Goal: Book appointment/travel/reservation

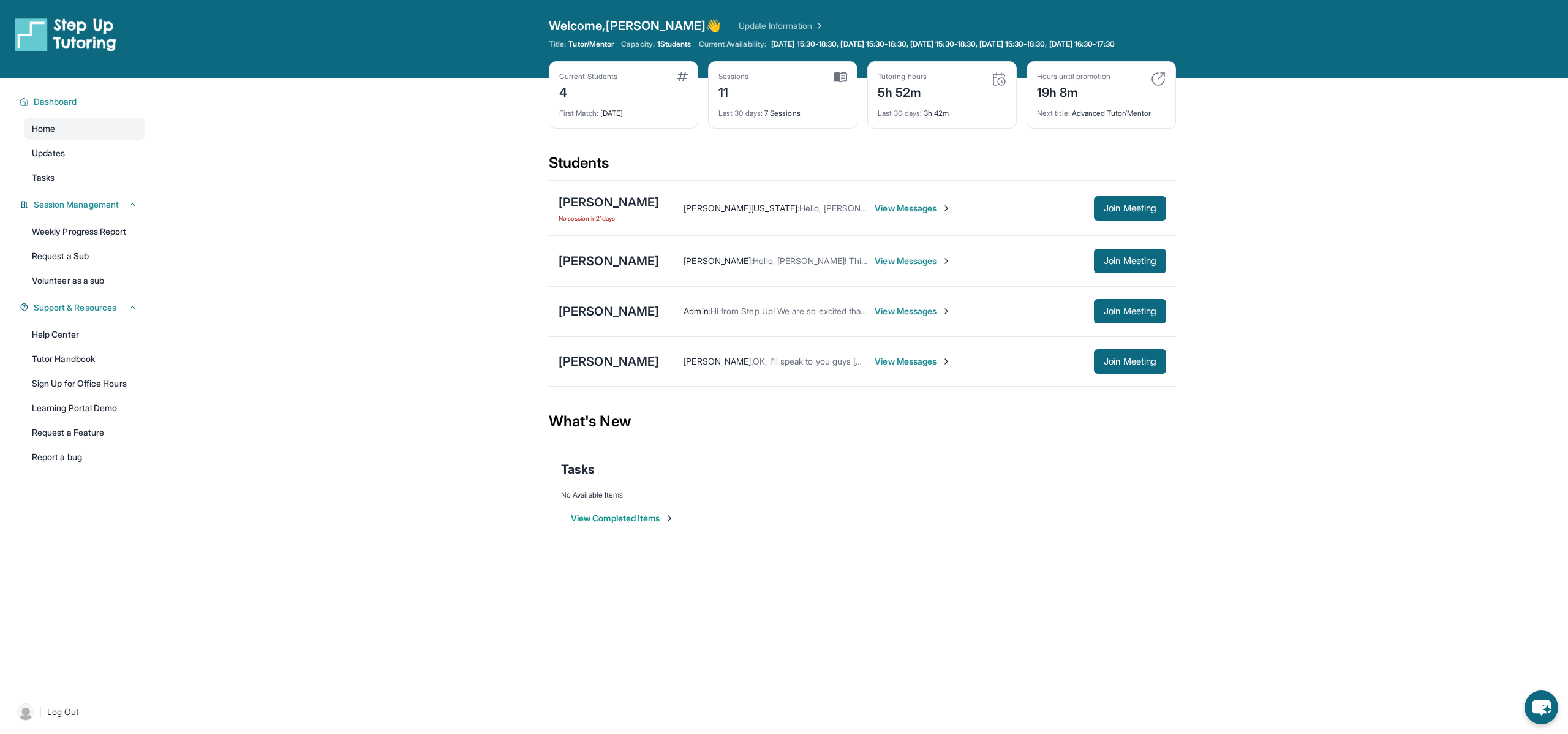
click at [898, 368] on span "View Messages" at bounding box center [913, 362] width 77 height 12
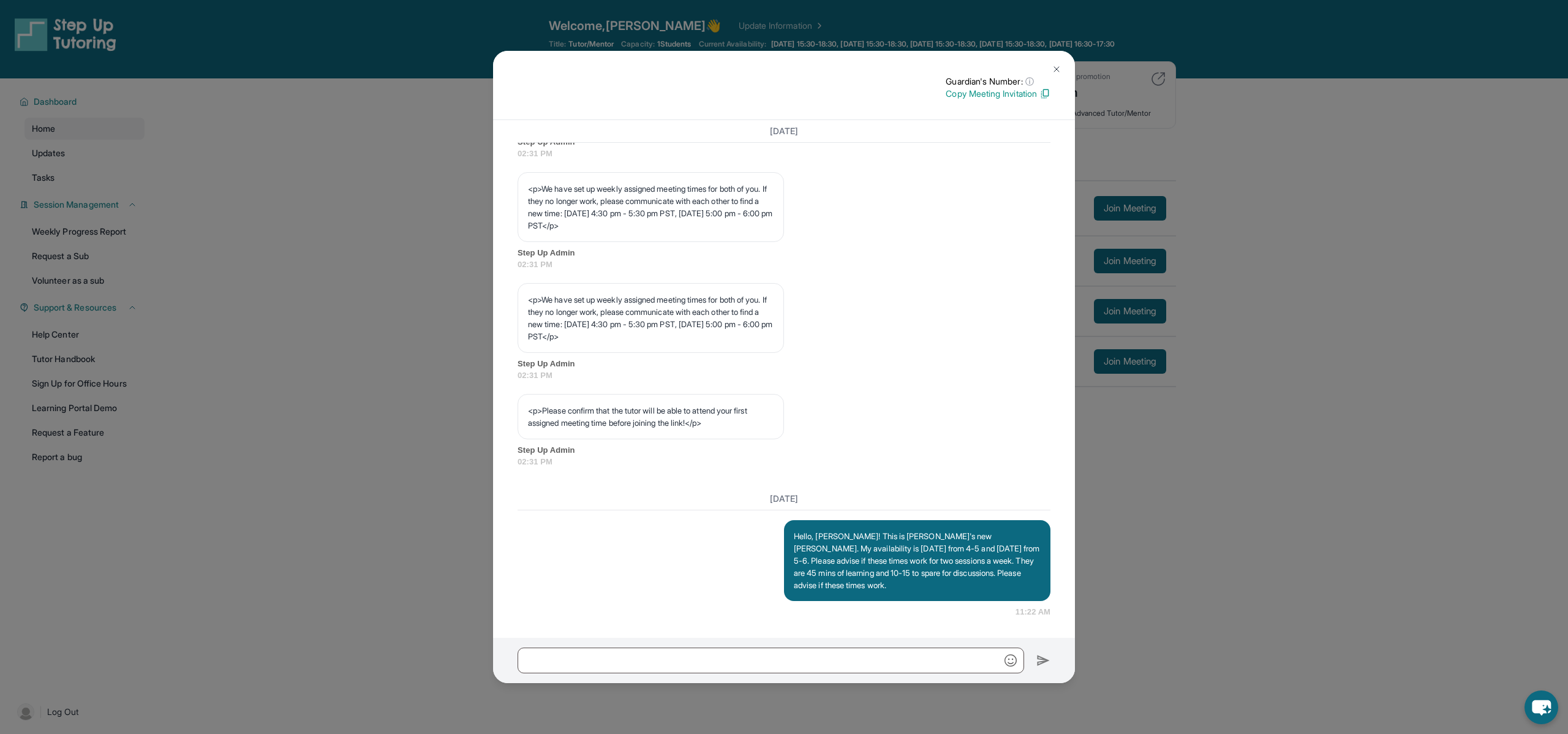
scroll to position [570, 0]
click at [1057, 67] on img at bounding box center [1057, 69] width 10 height 10
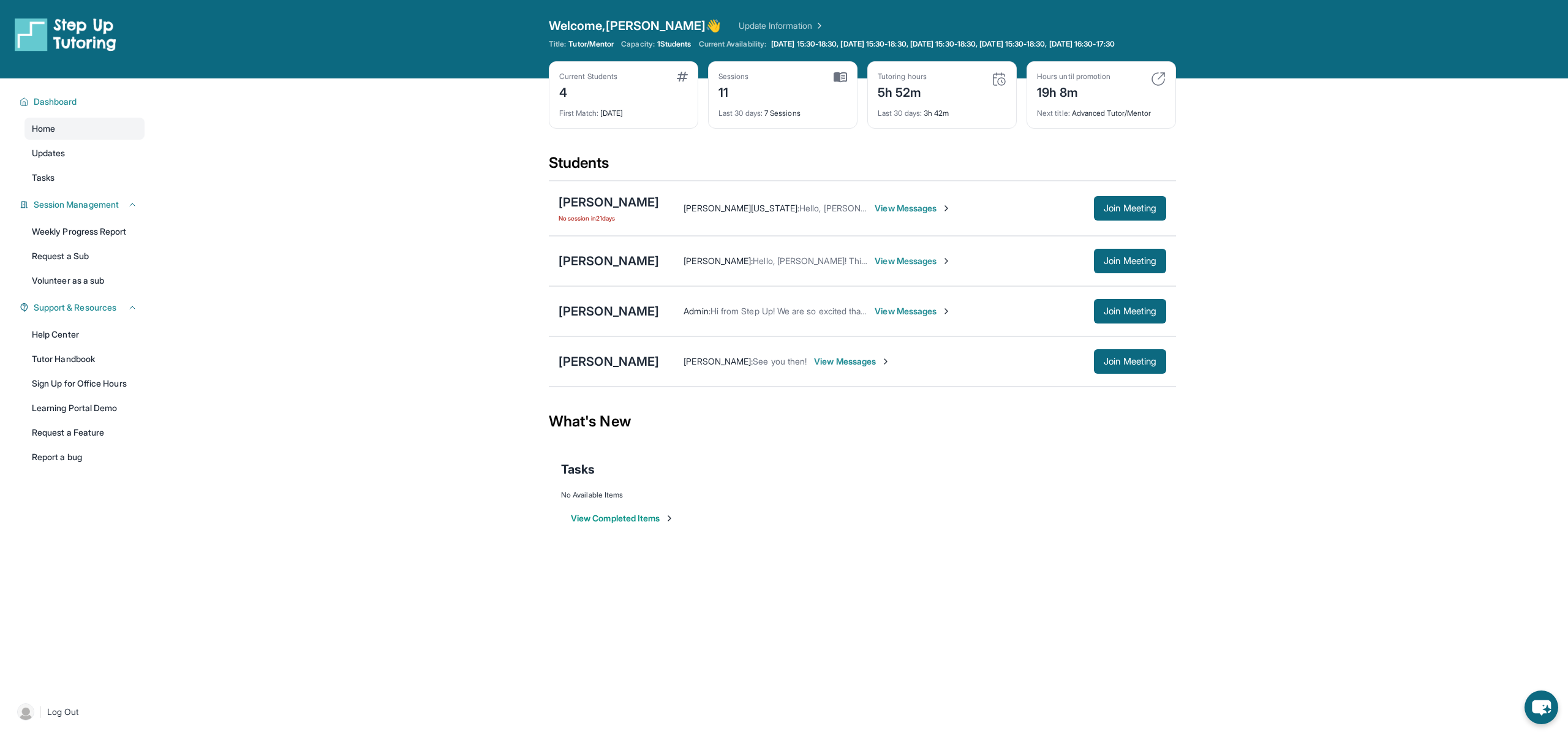
click at [933, 267] on span "View Messages" at bounding box center [913, 261] width 77 height 12
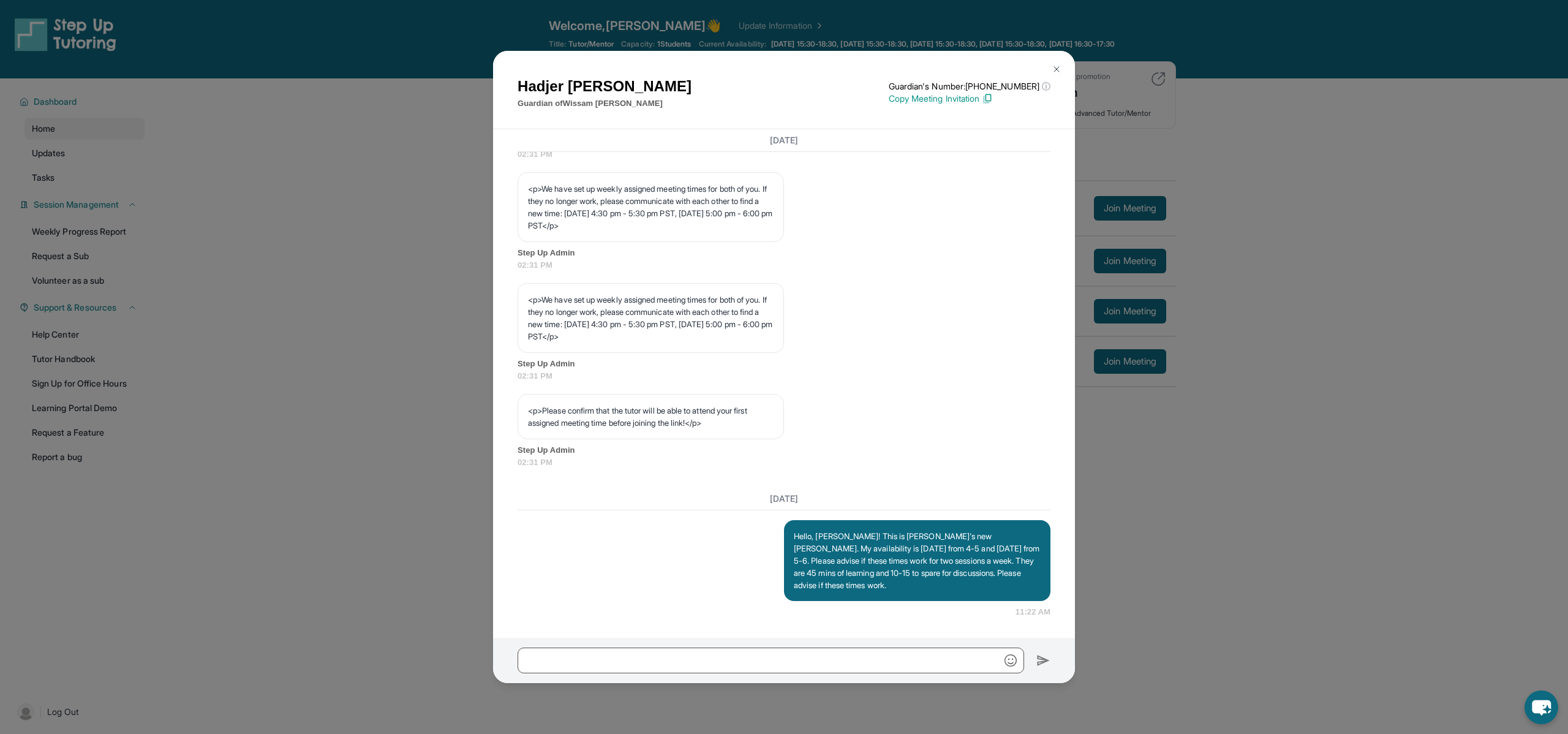
scroll to position [580, 0]
click at [1058, 70] on img at bounding box center [1057, 69] width 10 height 10
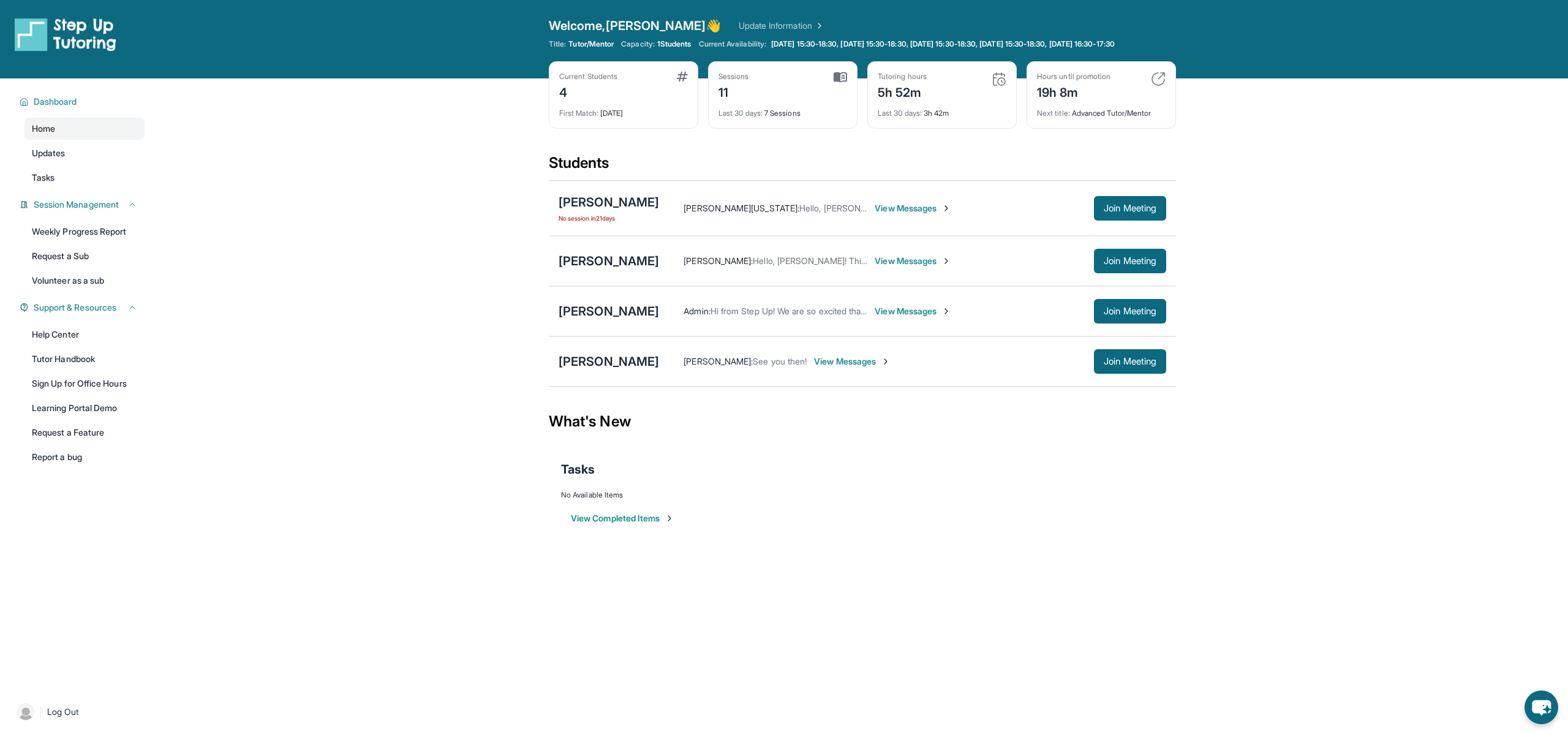
click at [853, 368] on span "View Messages" at bounding box center [853, 362] width 77 height 12
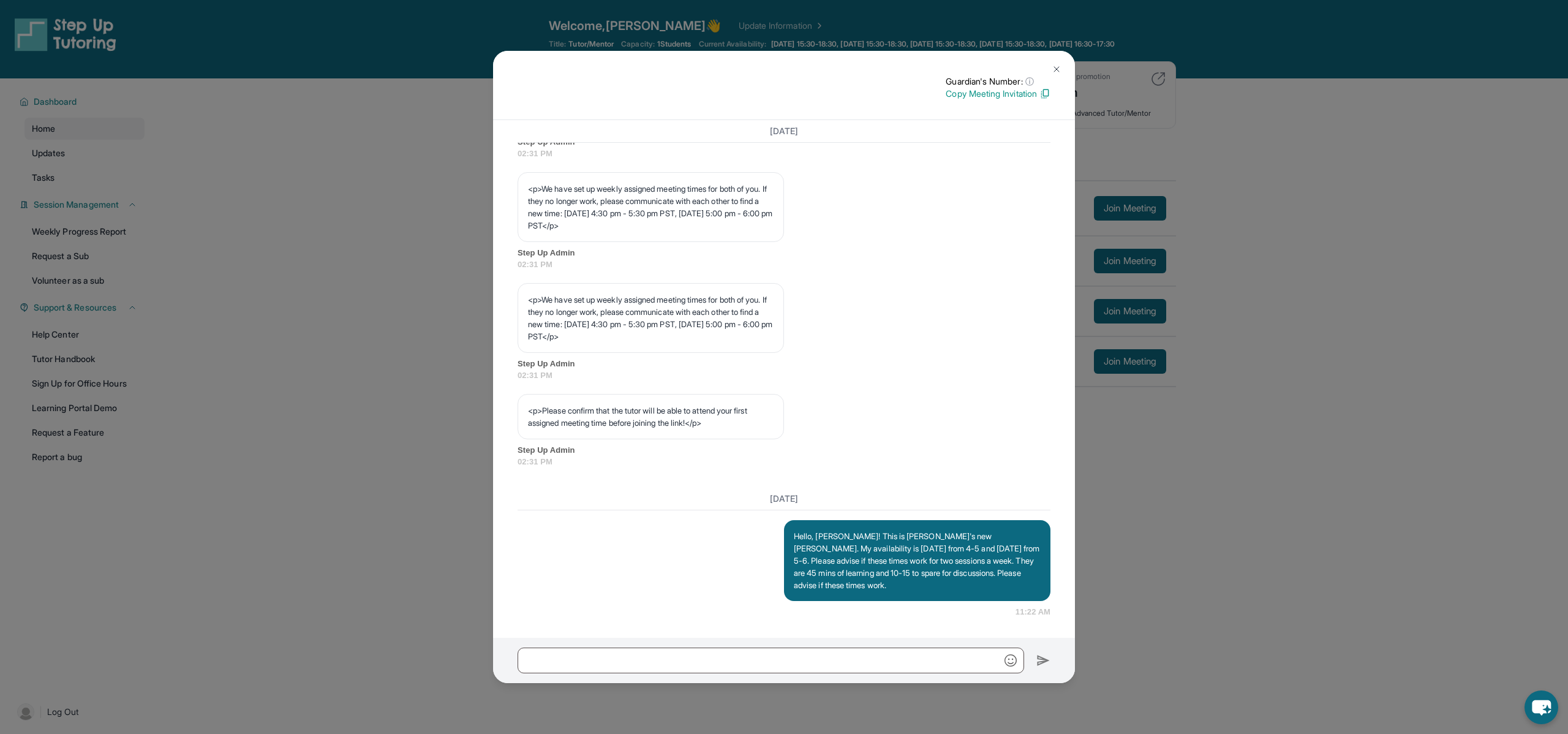
scroll to position [88, 0]
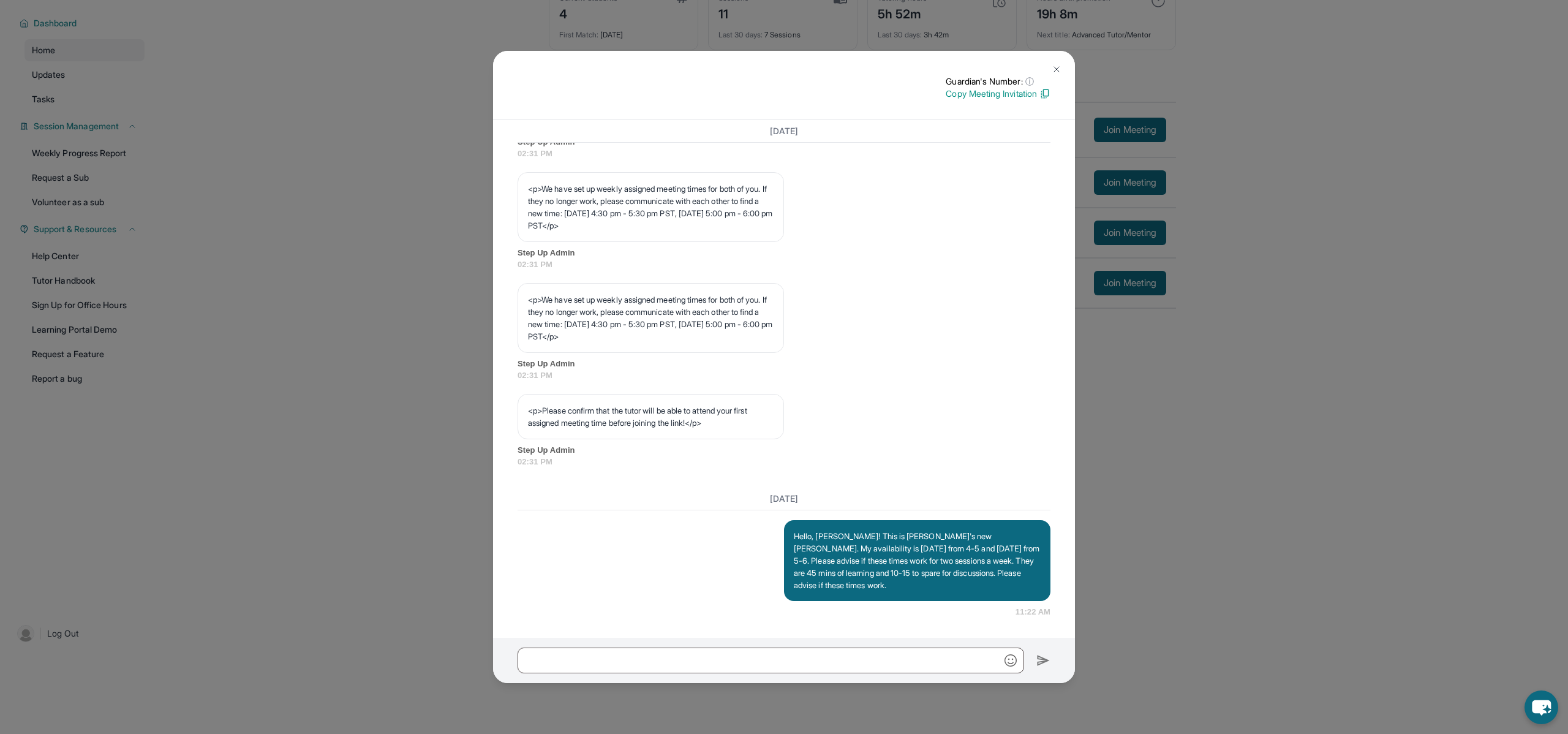
click at [1059, 68] on img at bounding box center [1057, 69] width 10 height 10
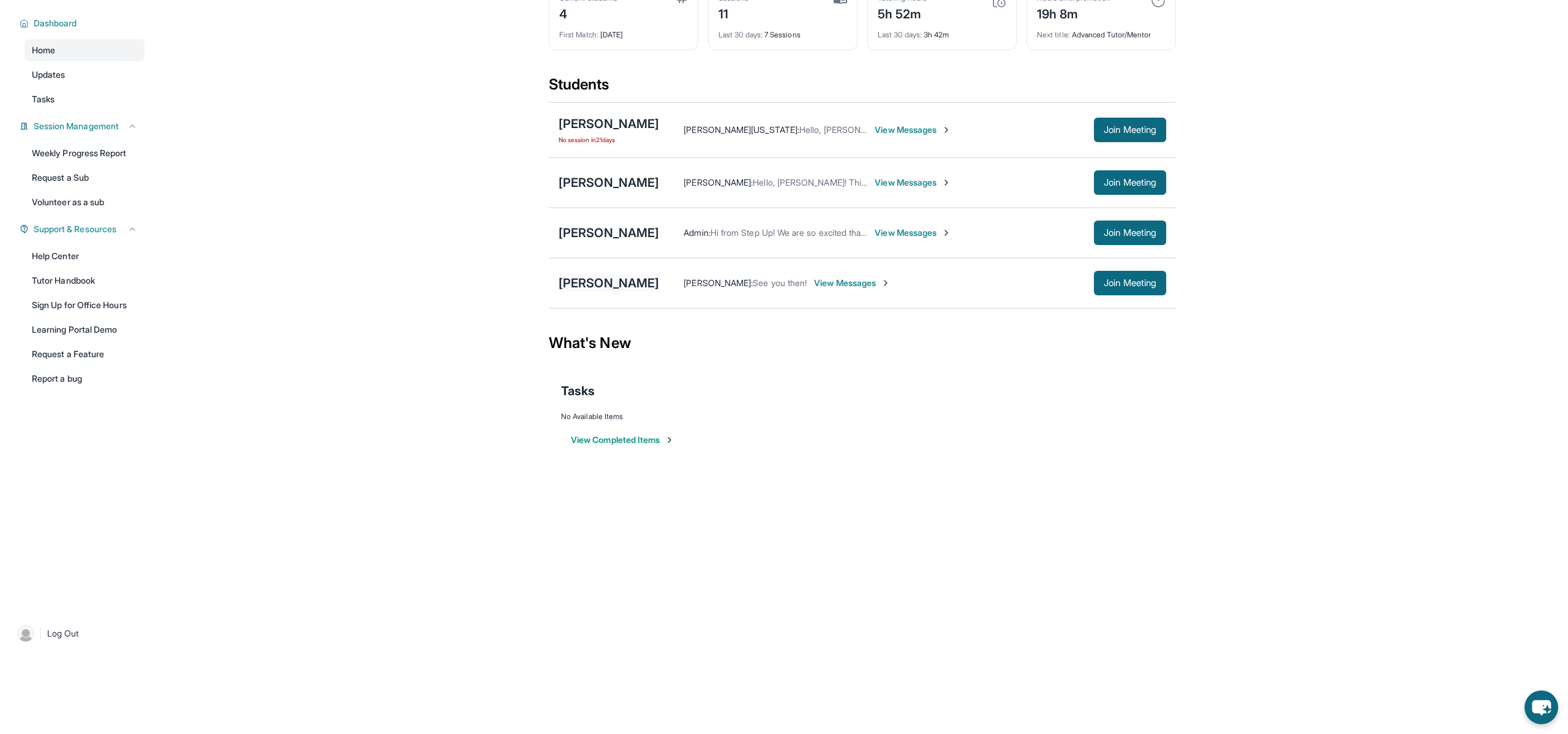
click at [608, 287] on div "[PERSON_NAME]" at bounding box center [608, 283] width 100 height 17
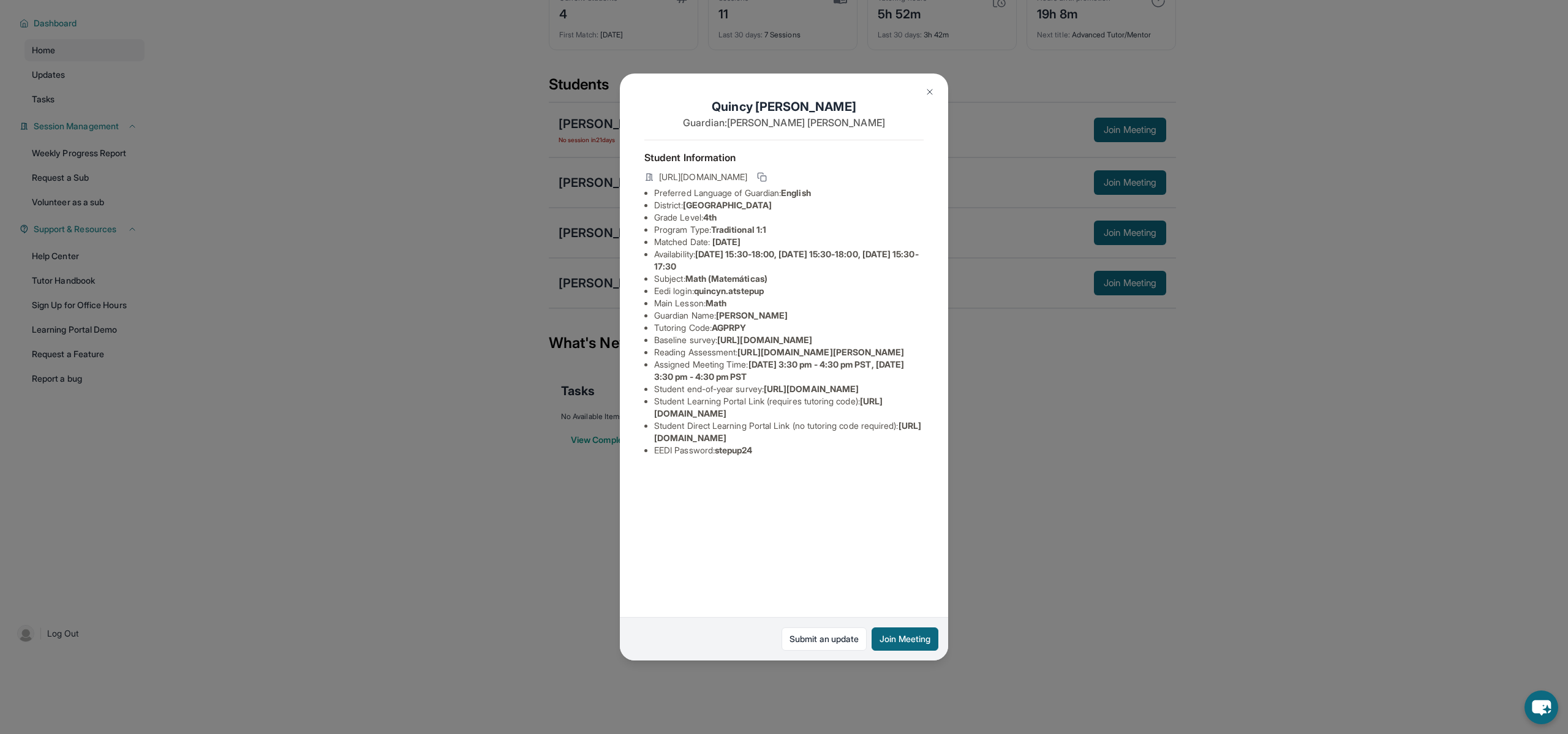
scroll to position [0, 444]
drag, startPoint x: 655, startPoint y: 352, endPoint x: 960, endPoint y: 380, distance: 306.3
click at [960, 380] on div "[PERSON_NAME] Guardian: [PERSON_NAME] Student Information [URL][DOMAIN_NAME] Pr…" at bounding box center [784, 367] width 1568 height 734
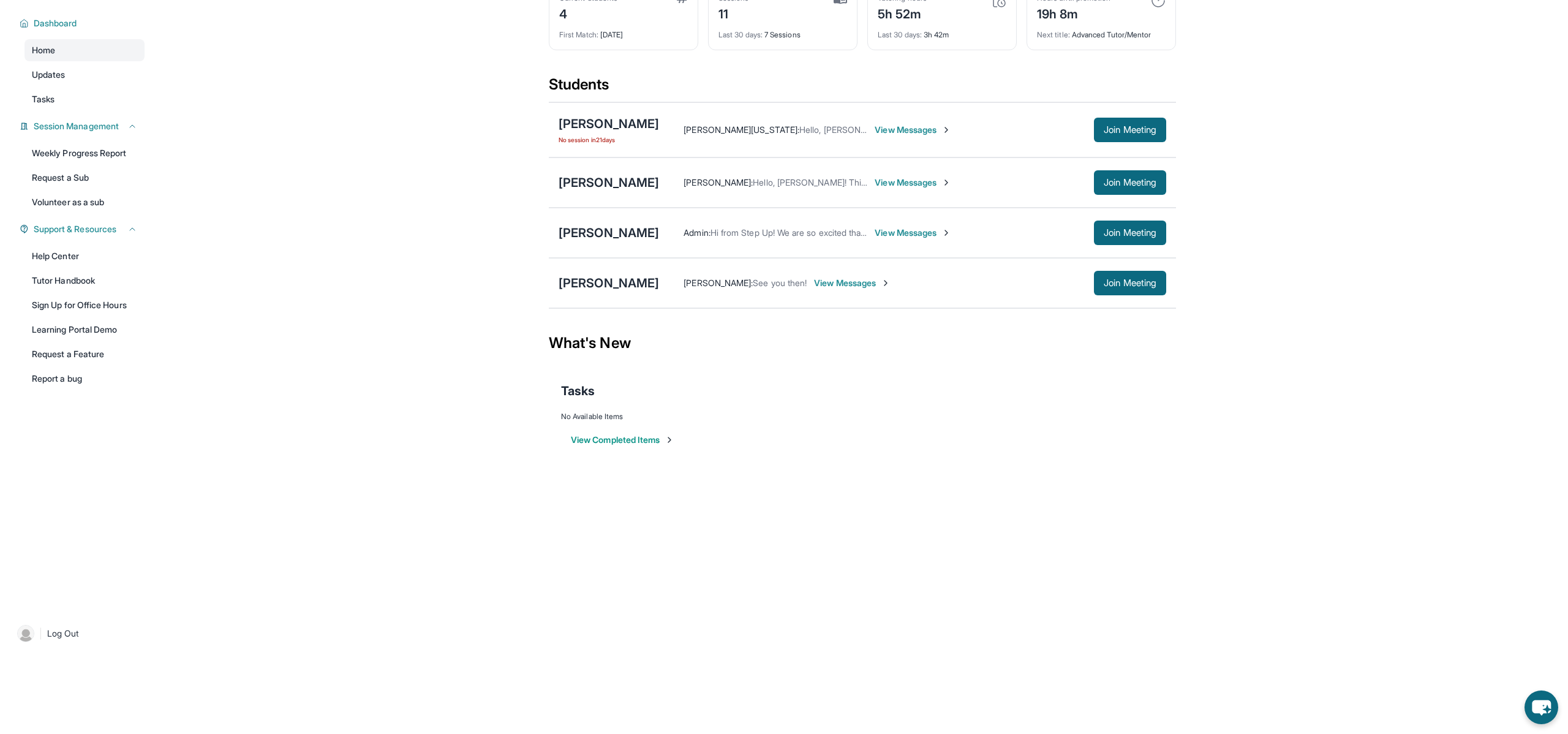
copy span "[URL][DOMAIN_NAME]"
click at [832, 286] on span "View Messages" at bounding box center [853, 283] width 77 height 12
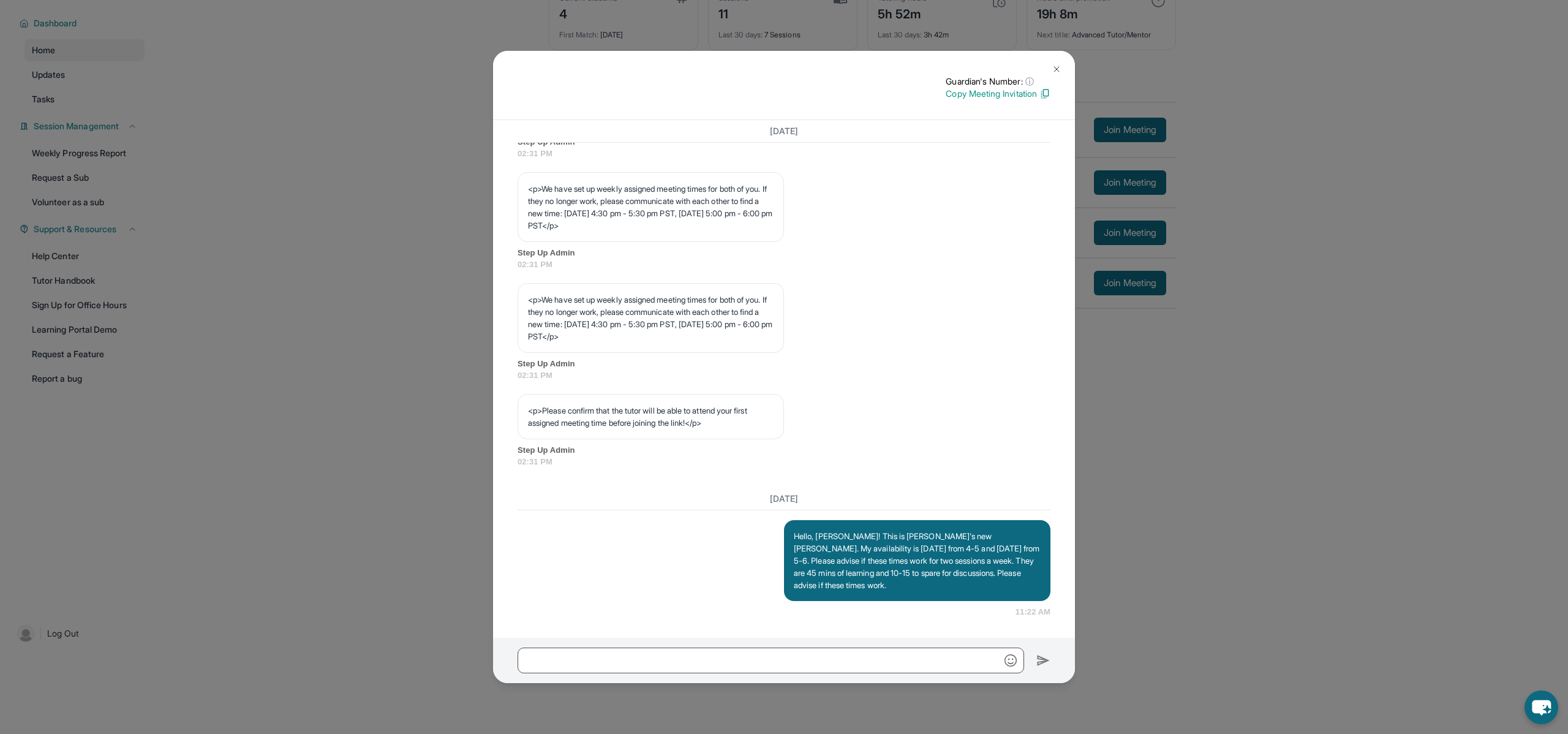
scroll to position [570, 0]
click at [1057, 67] on img at bounding box center [1057, 69] width 10 height 10
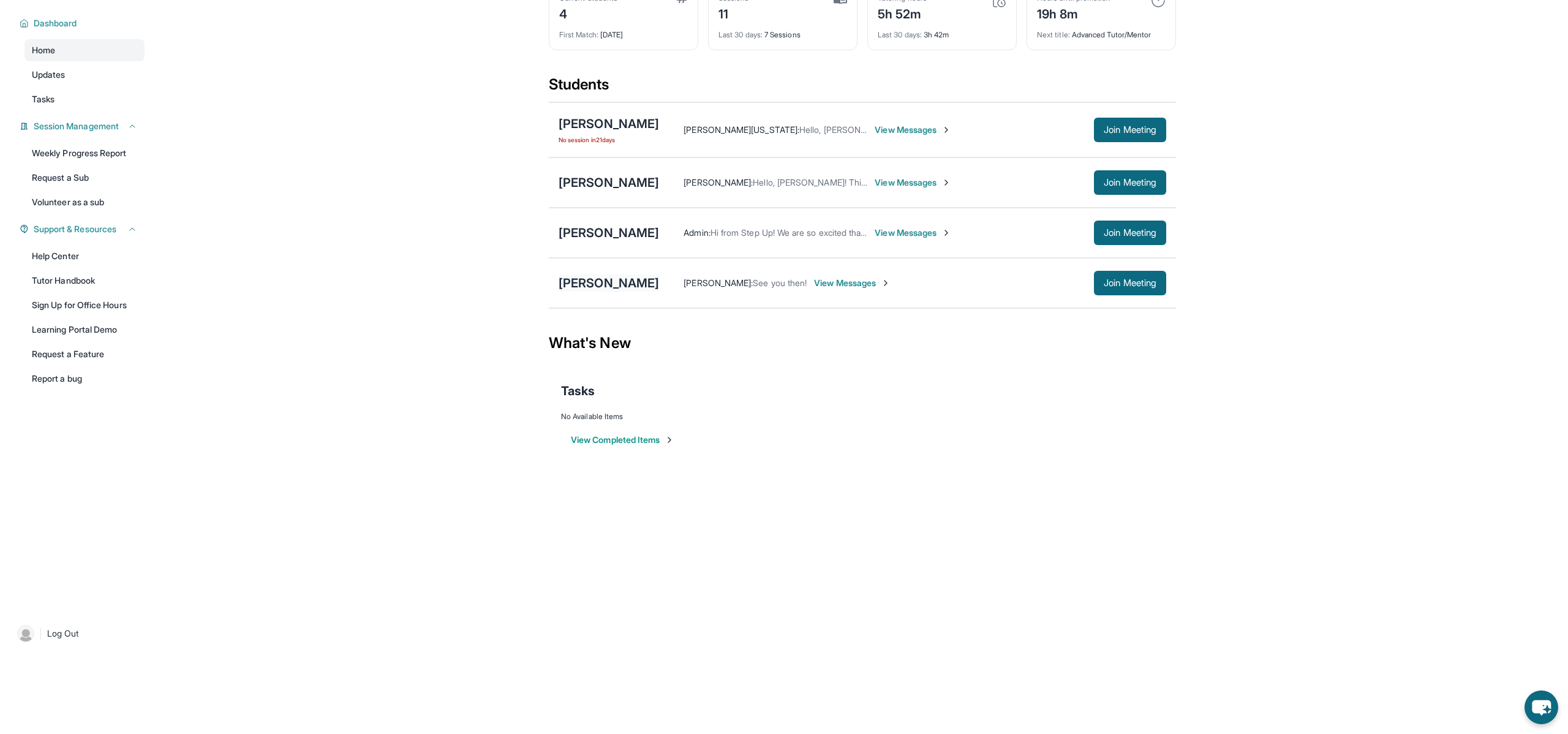
click at [631, 286] on div "[PERSON_NAME]" at bounding box center [608, 283] width 100 height 17
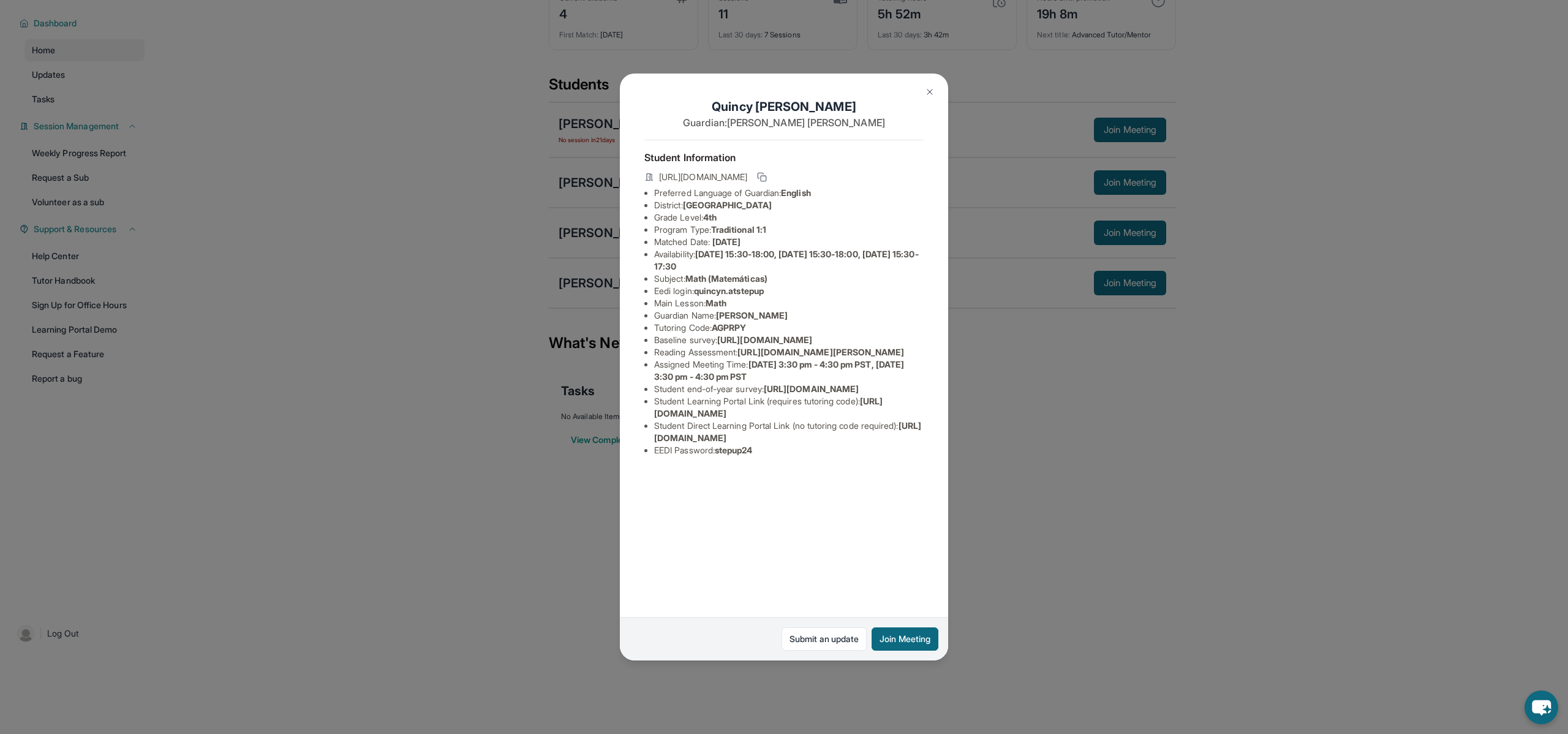
scroll to position [0, 444]
drag, startPoint x: 655, startPoint y: 354, endPoint x: 945, endPoint y: 384, distance: 291.5
click at [945, 384] on div "[PERSON_NAME] Guardian: [PERSON_NAME] Student Information [URL][DOMAIN_NAME] Pr…" at bounding box center [784, 367] width 328 height 587
copy ul "[URL][DOMAIN_NAME] Reading Assessment : [URL][DOMAIN_NAME]"
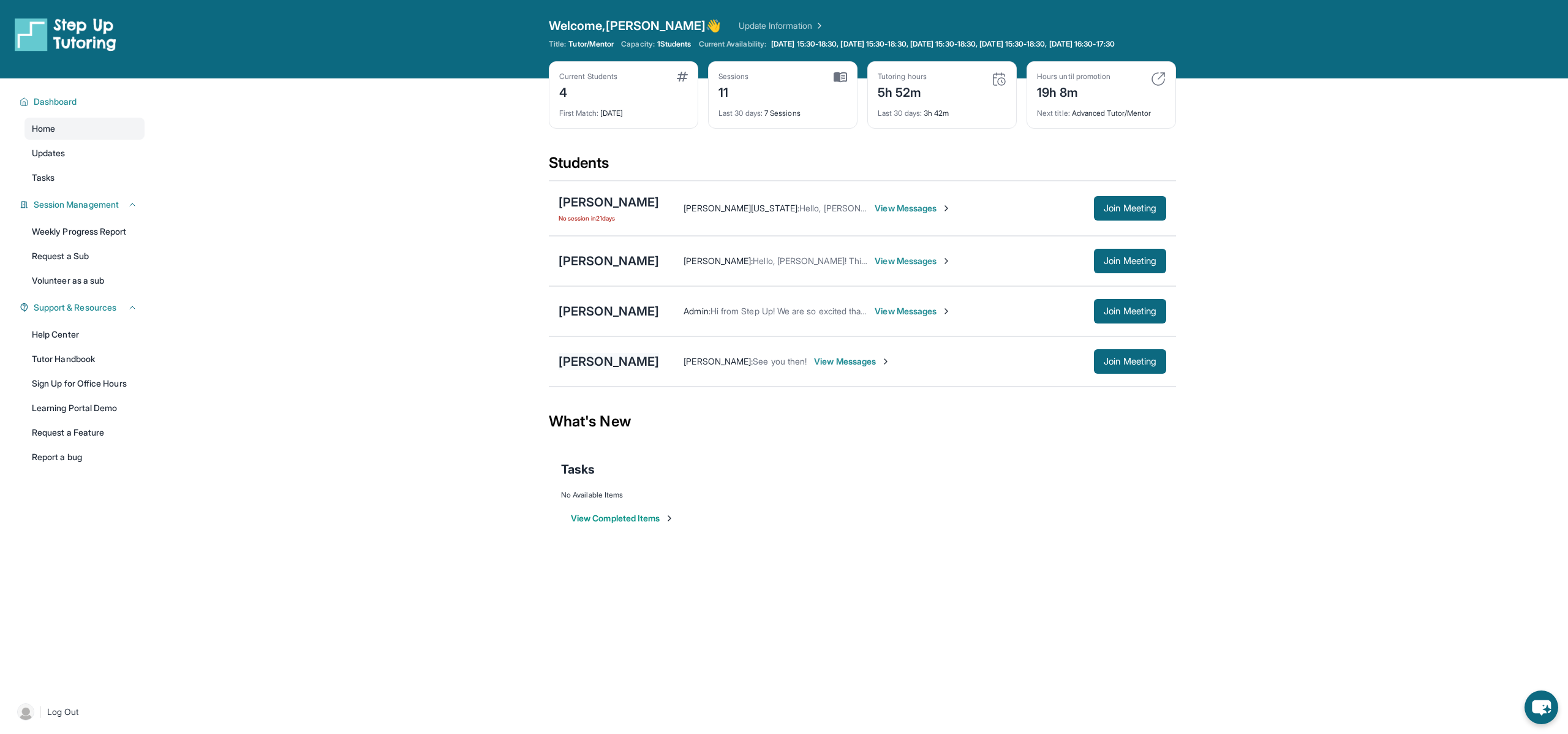
click at [598, 370] on div "[PERSON_NAME]" at bounding box center [608, 361] width 100 height 17
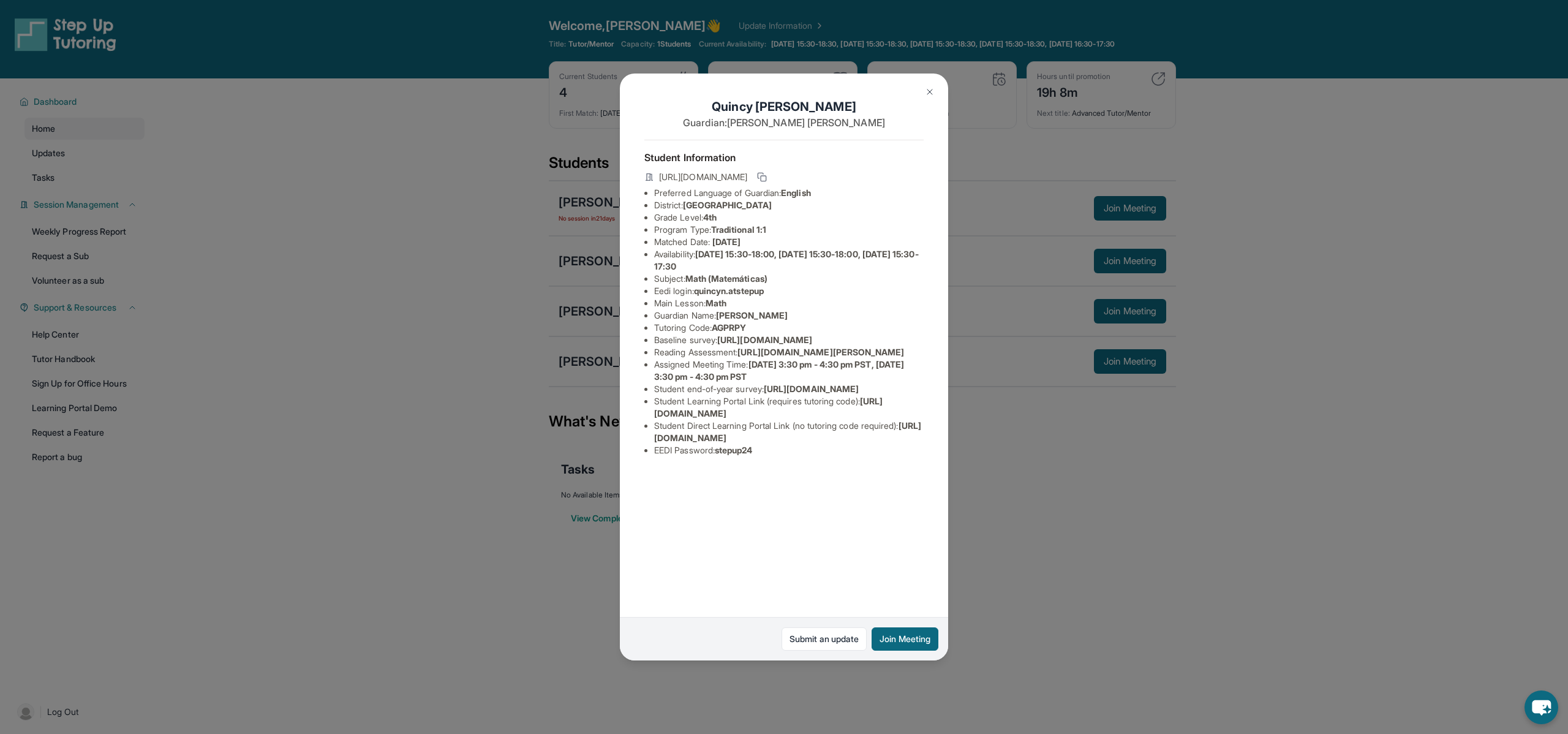
drag, startPoint x: 745, startPoint y: 391, endPoint x: 929, endPoint y: 401, distance: 184.3
click at [929, 401] on div "[PERSON_NAME] Guardian: [PERSON_NAME] Student Information [URL][DOMAIN_NAME] Pr…" at bounding box center [784, 367] width 328 height 587
copy span "[URL][DOMAIN_NAME][PERSON_NAME]"
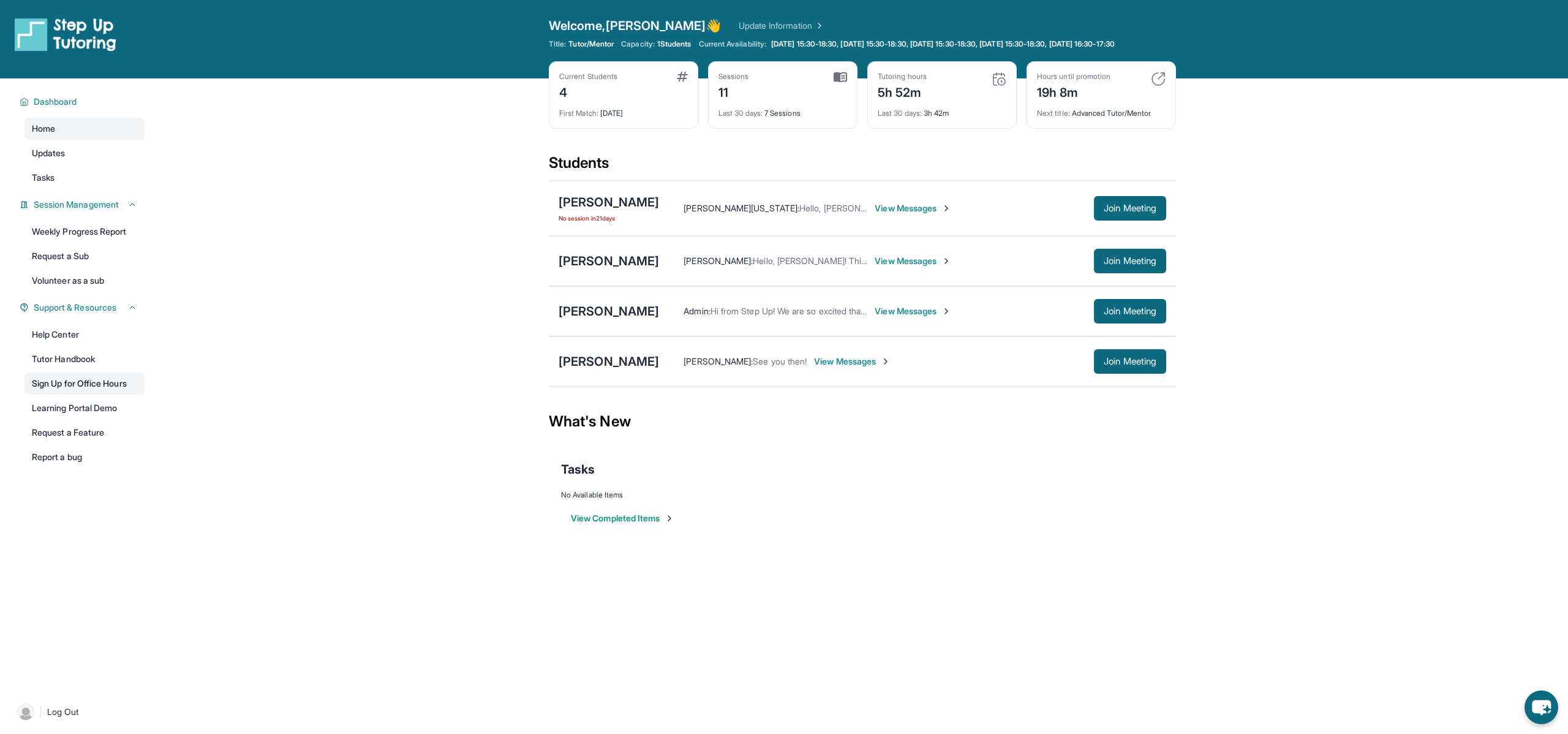
click at [77, 395] on link "Sign Up for Office Hours" at bounding box center [84, 383] width 120 height 22
click at [905, 267] on span "View Messages" at bounding box center [913, 261] width 77 height 12
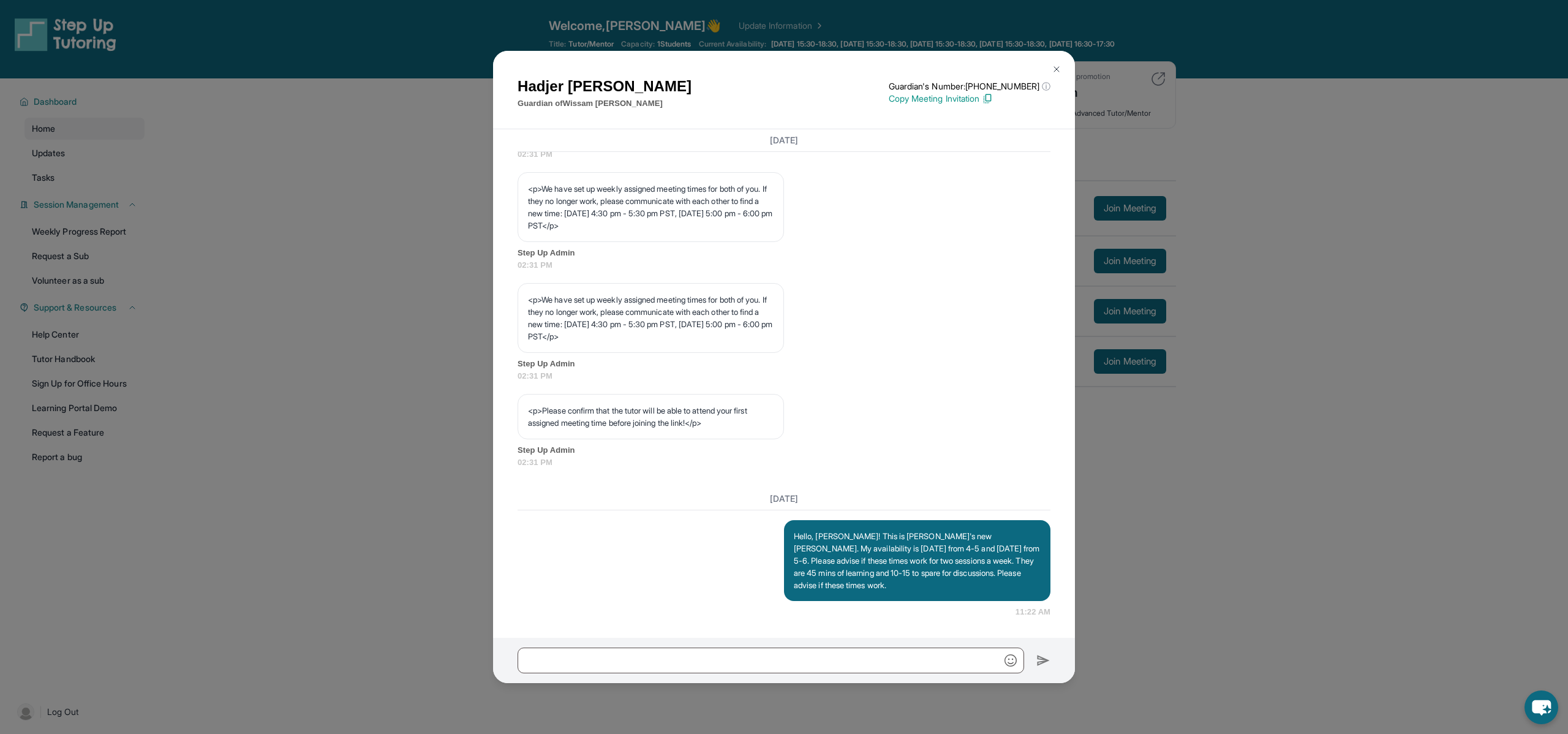
scroll to position [580, 0]
click at [759, 661] on input "text" at bounding box center [771, 661] width 507 height 26
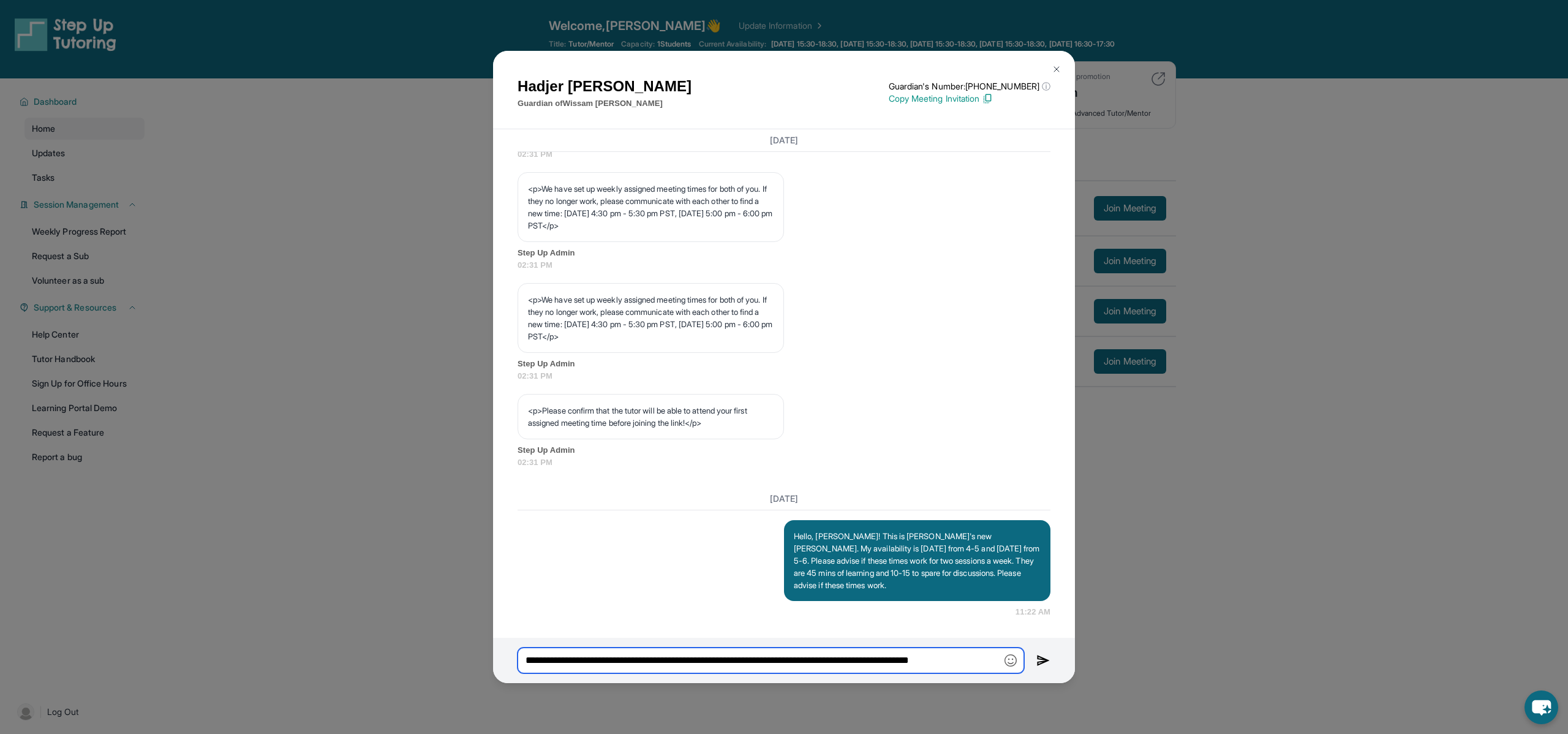
scroll to position [0, 6]
click at [839, 661] on input "**********" at bounding box center [771, 661] width 507 height 26
click at [836, 662] on input "**********" at bounding box center [771, 661] width 507 height 26
click at [965, 664] on input "**********" at bounding box center [771, 661] width 507 height 26
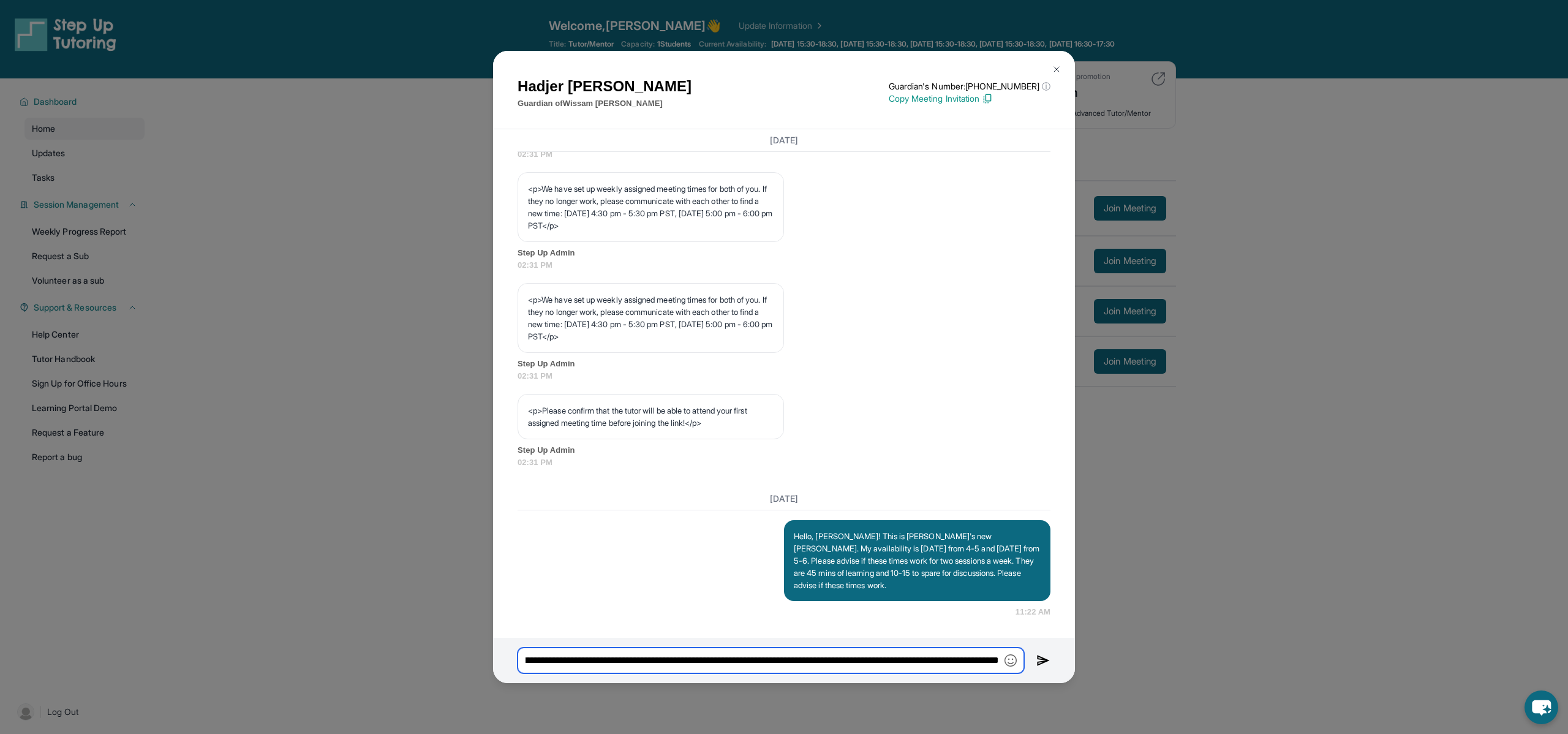
type input "**********"
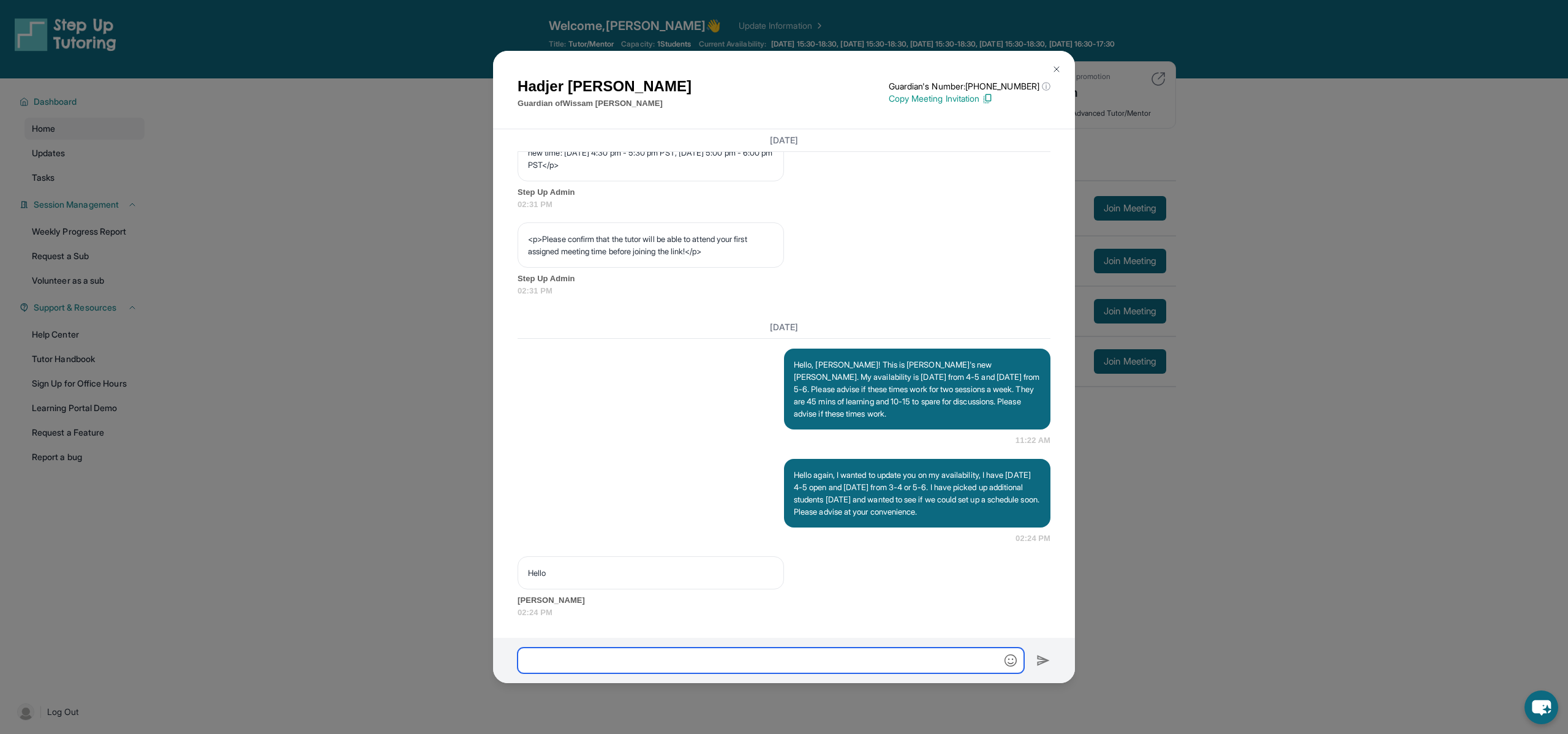
scroll to position [752, 0]
click at [960, 201] on span "02:31 PM" at bounding box center [784, 205] width 533 height 12
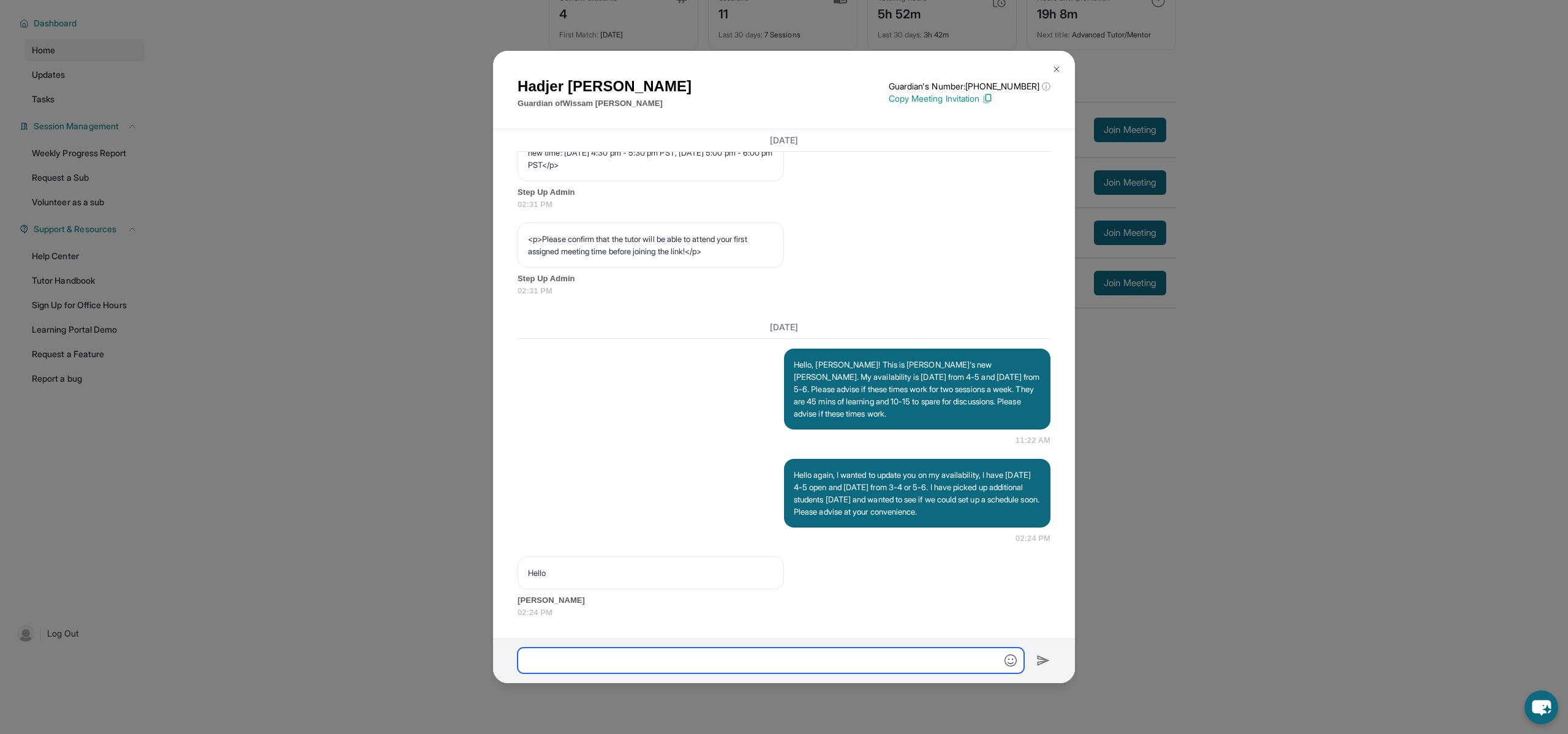
click at [664, 665] on input "text" at bounding box center [771, 661] width 507 height 26
type input "*"
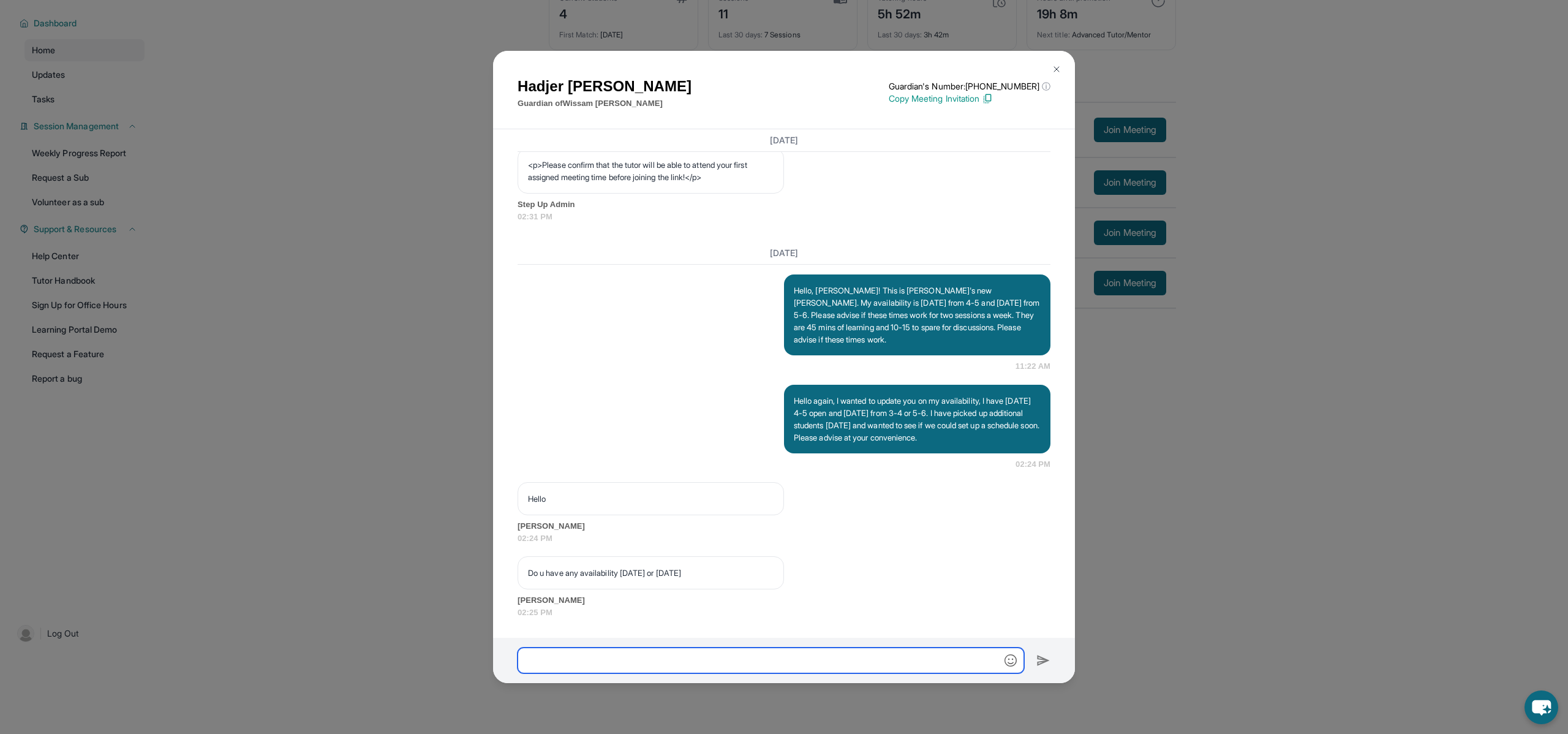
scroll to position [826, 0]
type input "**********"
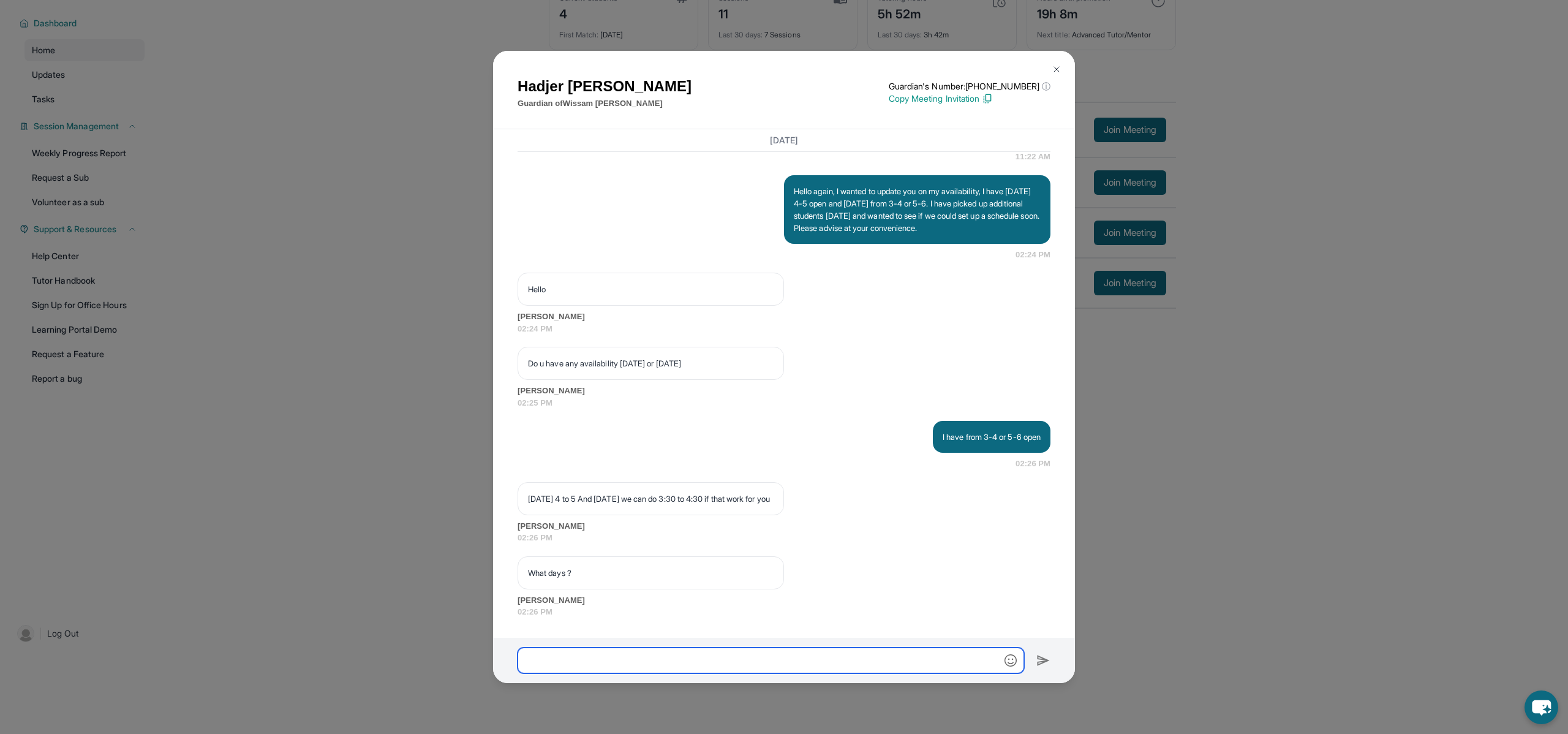
scroll to position [1048, 0]
click at [602, 659] on input "text" at bounding box center [771, 661] width 507 height 26
type input "**********"
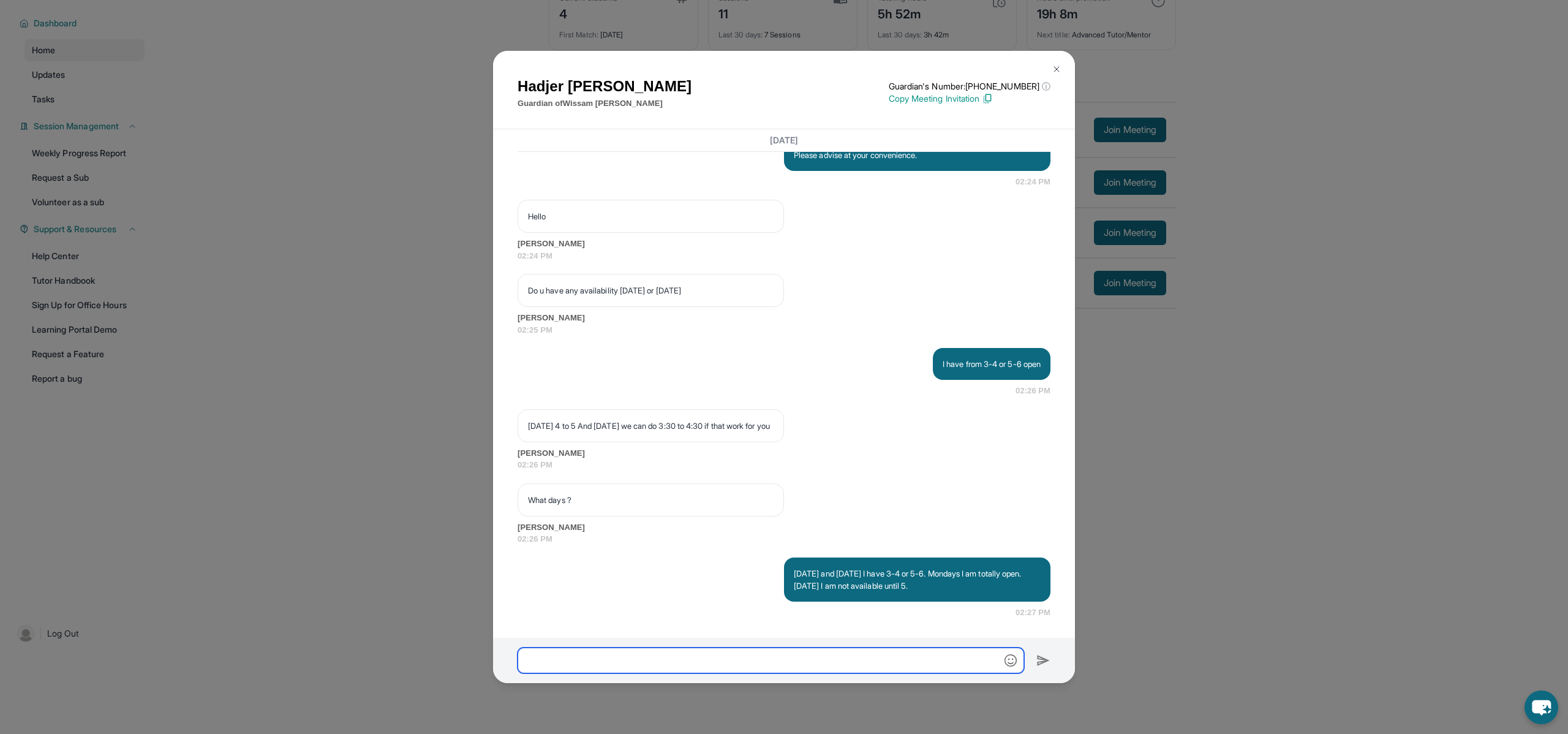
scroll to position [1121, 0]
click at [702, 660] on input "**********" at bounding box center [771, 661] width 507 height 26
type input "**********"
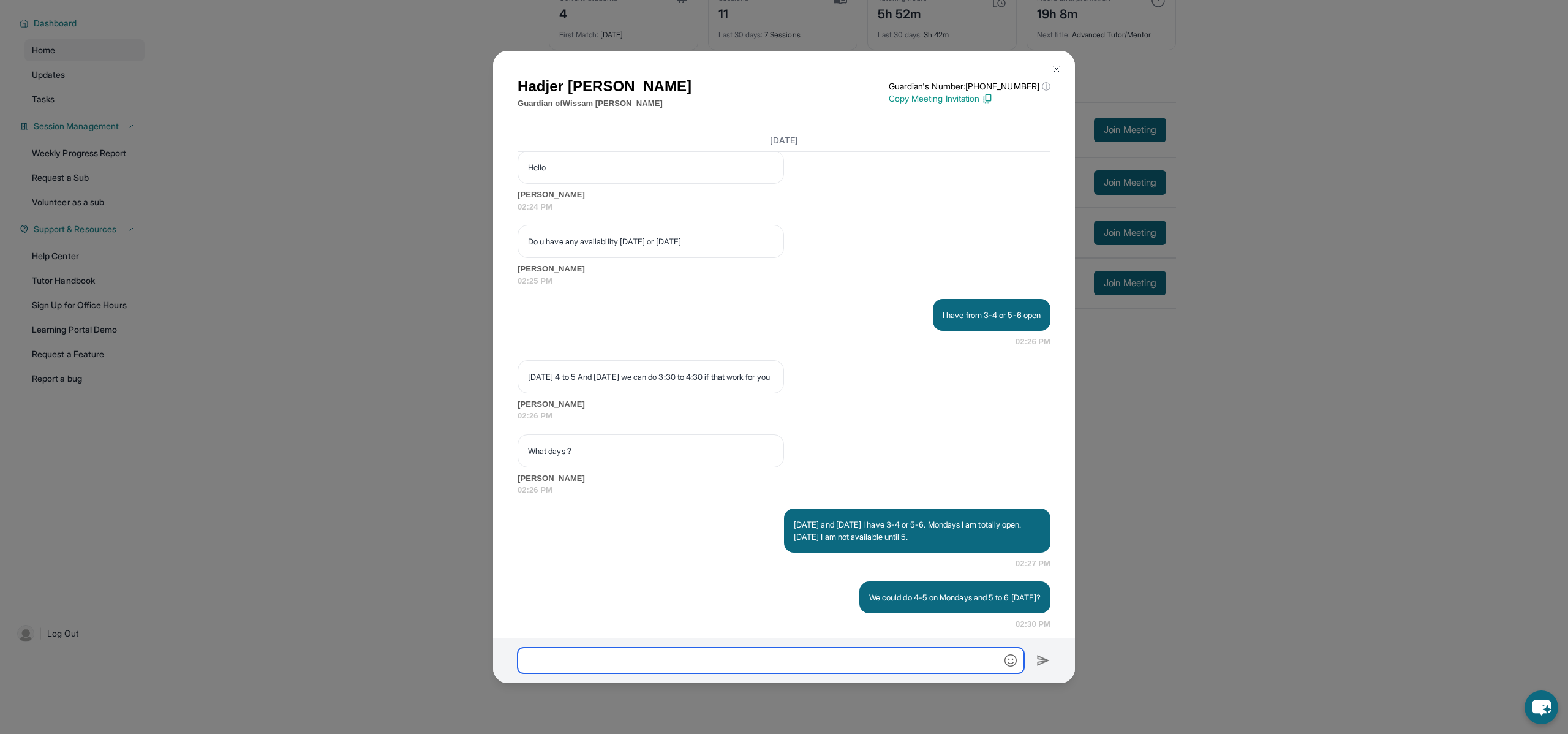
scroll to position [1182, 0]
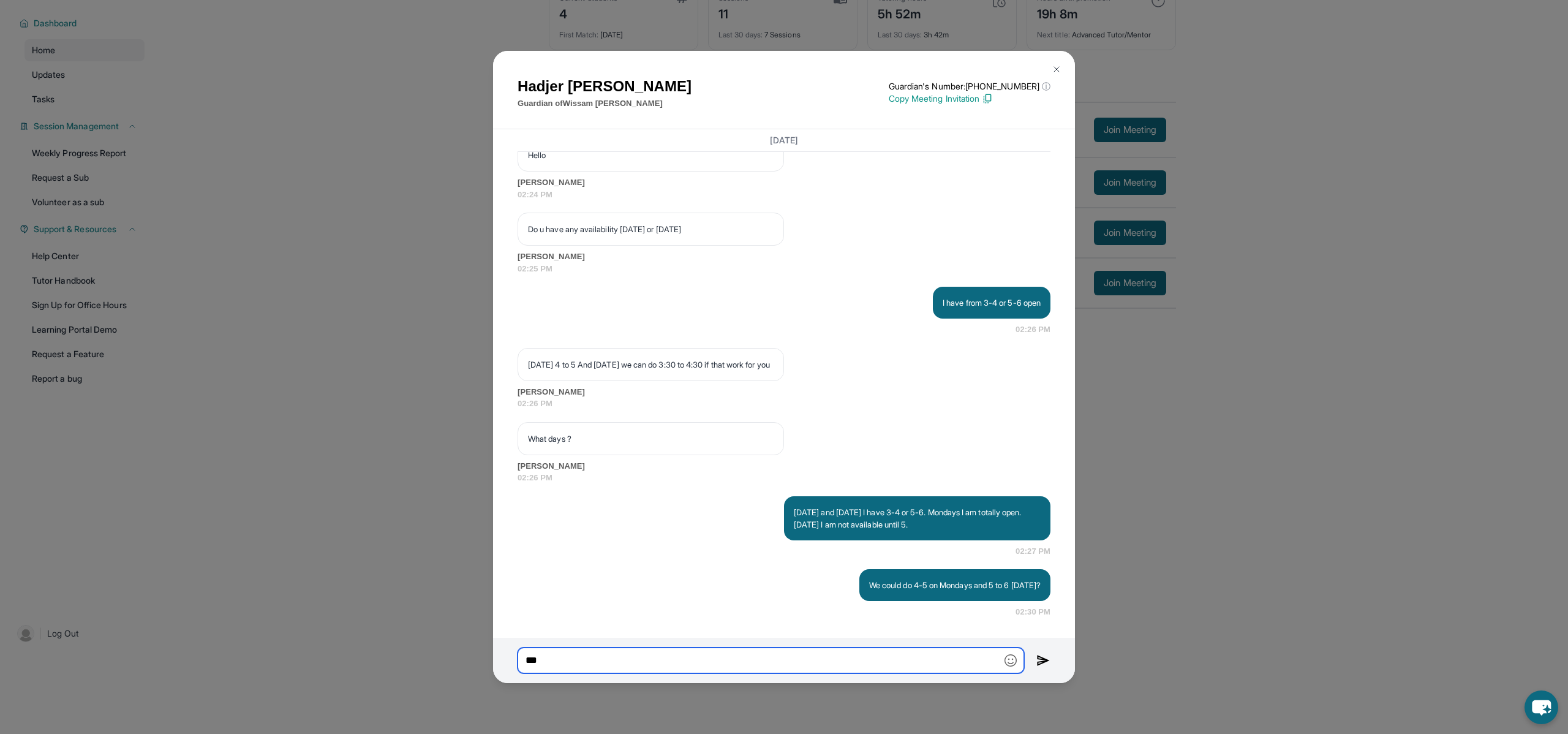
type input "*"
click at [1055, 69] on img at bounding box center [1057, 69] width 10 height 10
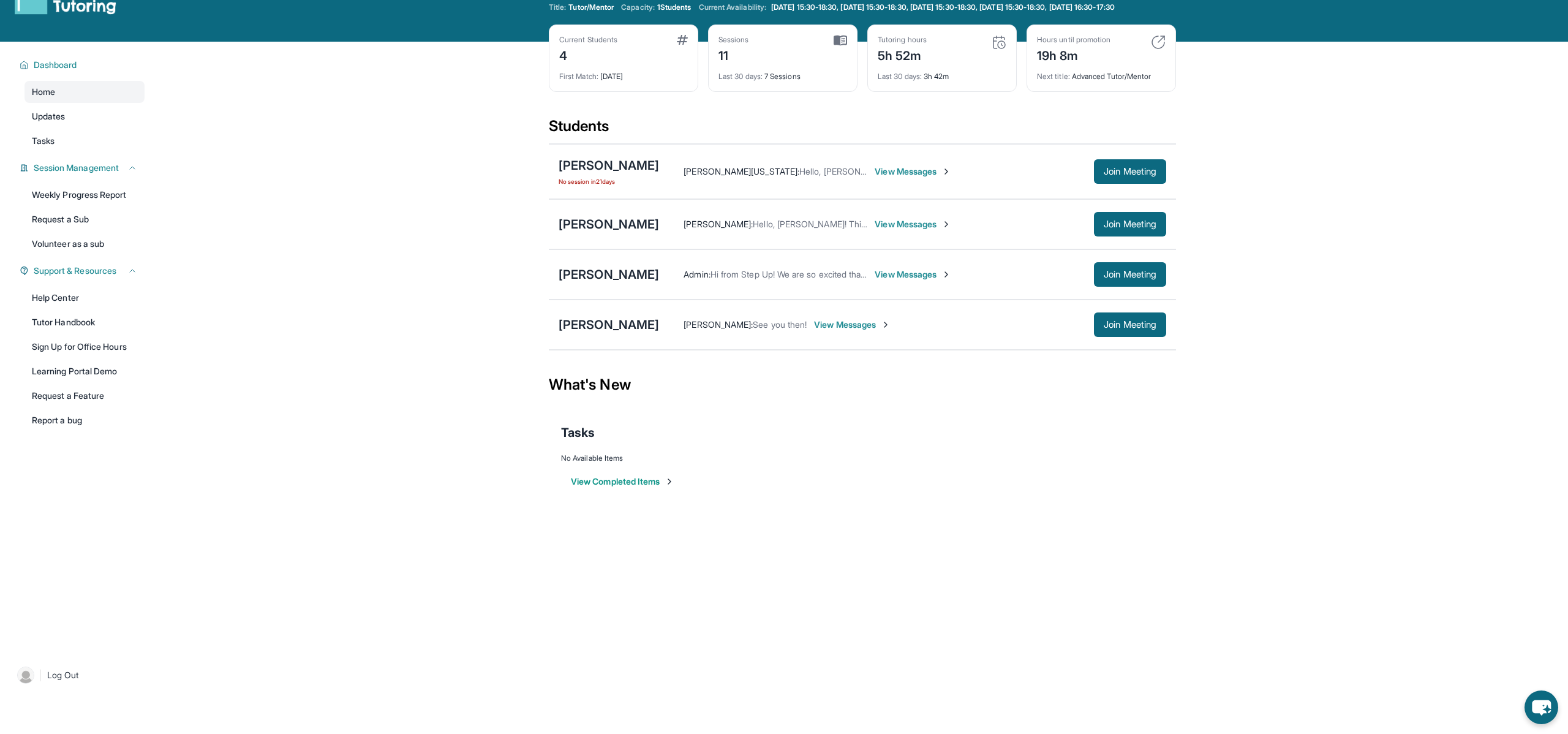
scroll to position [34, 0]
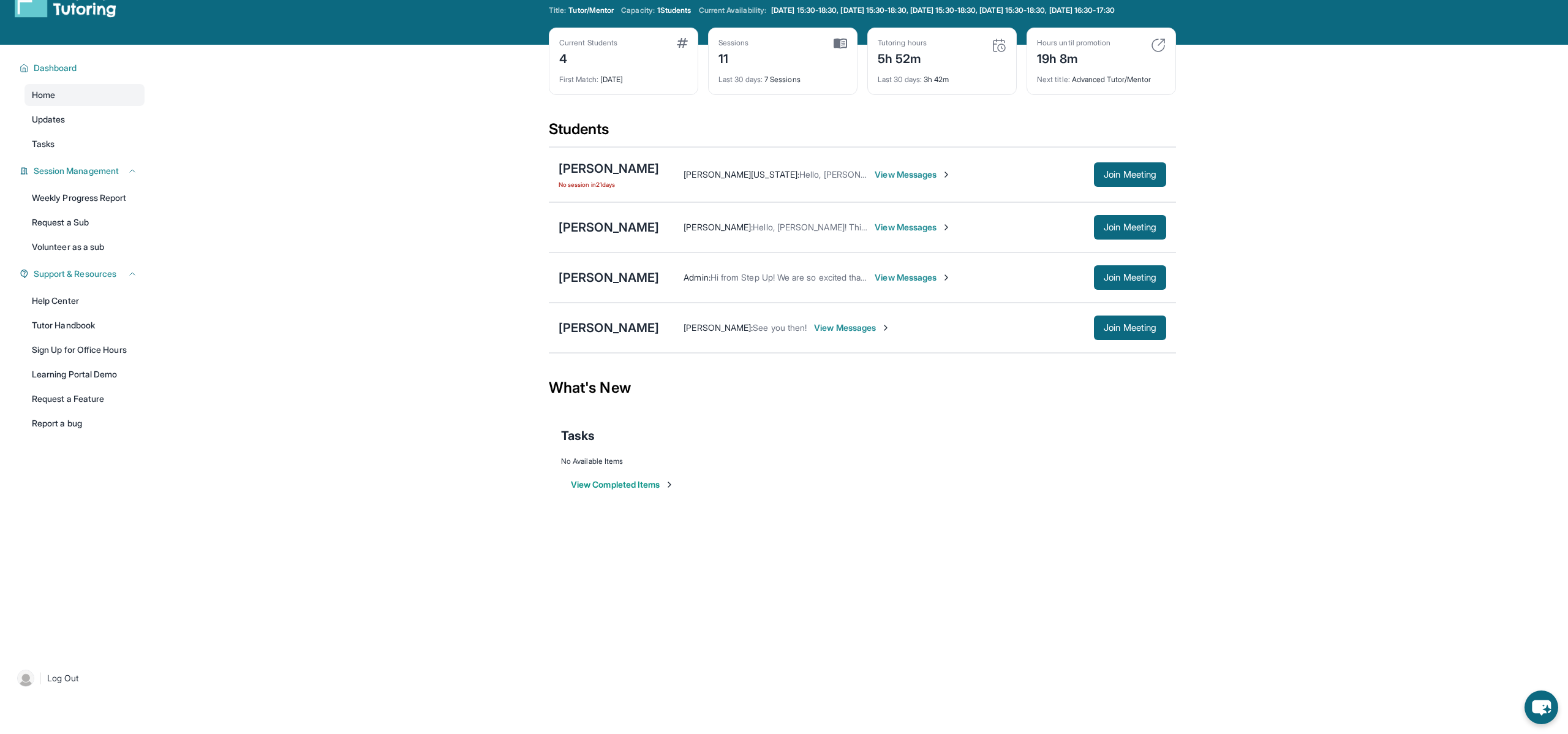
click at [915, 234] on span "View Messages" at bounding box center [913, 228] width 77 height 12
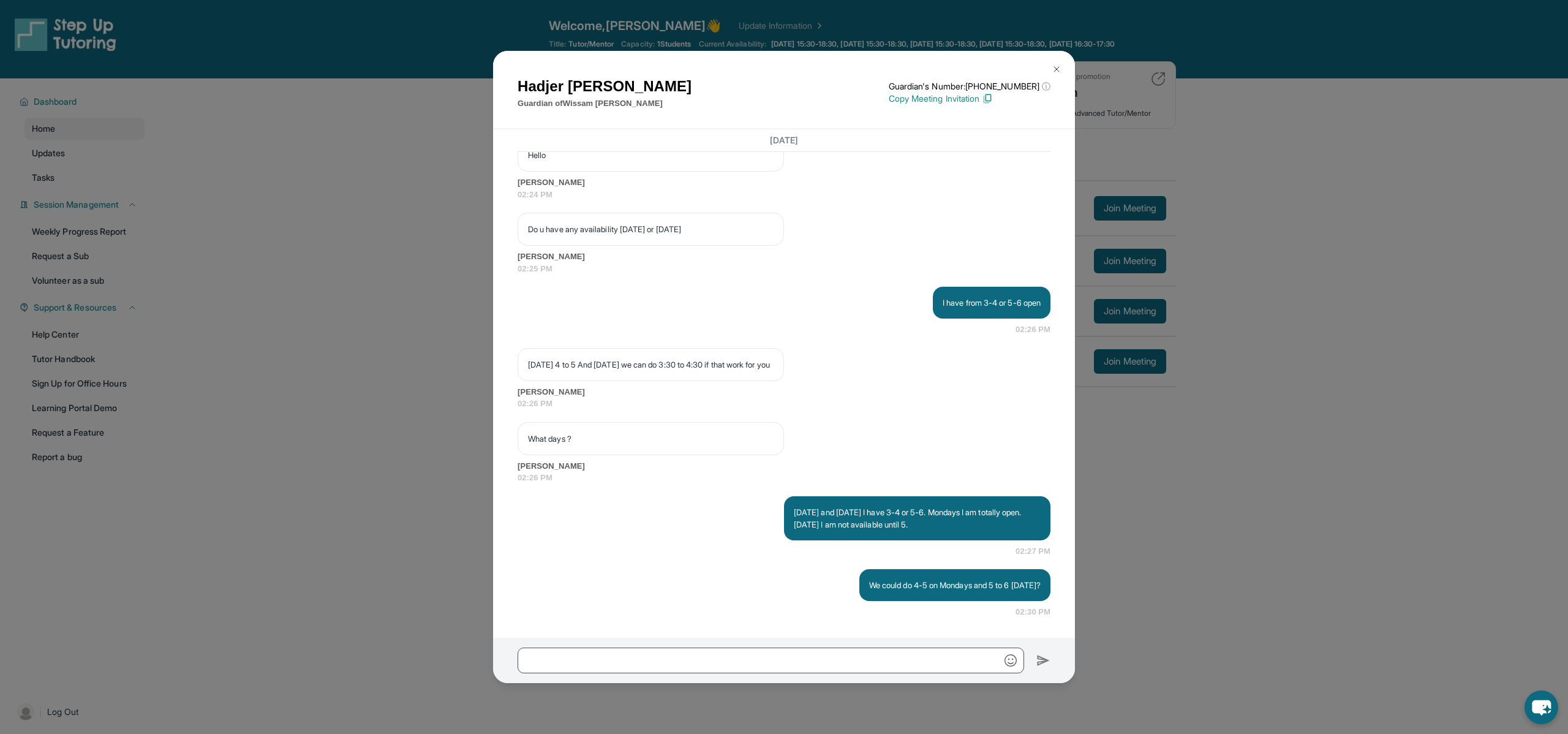
scroll to position [88, 0]
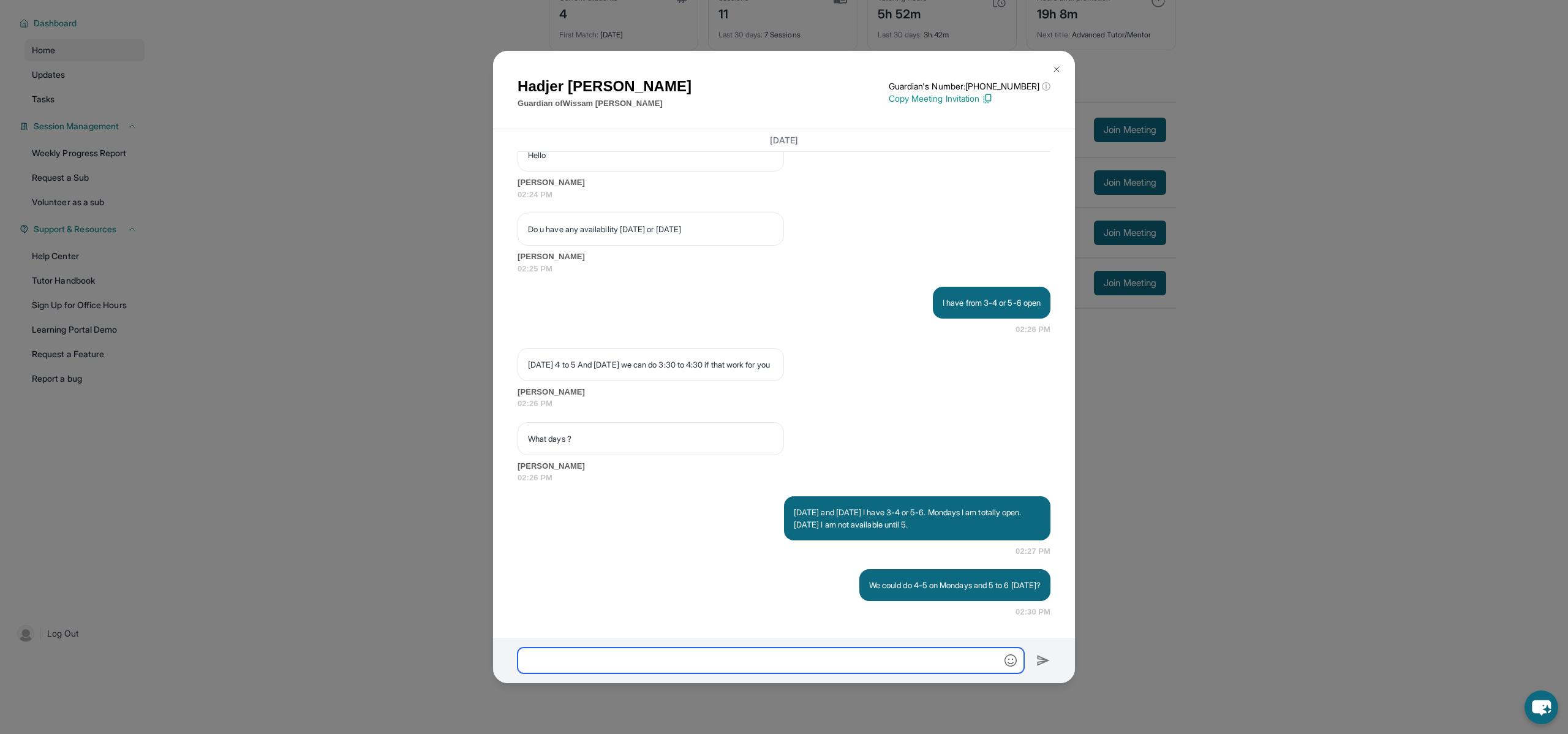
click at [765, 669] on input "text" at bounding box center [771, 661] width 507 height 26
type input "*"
type input "**********"
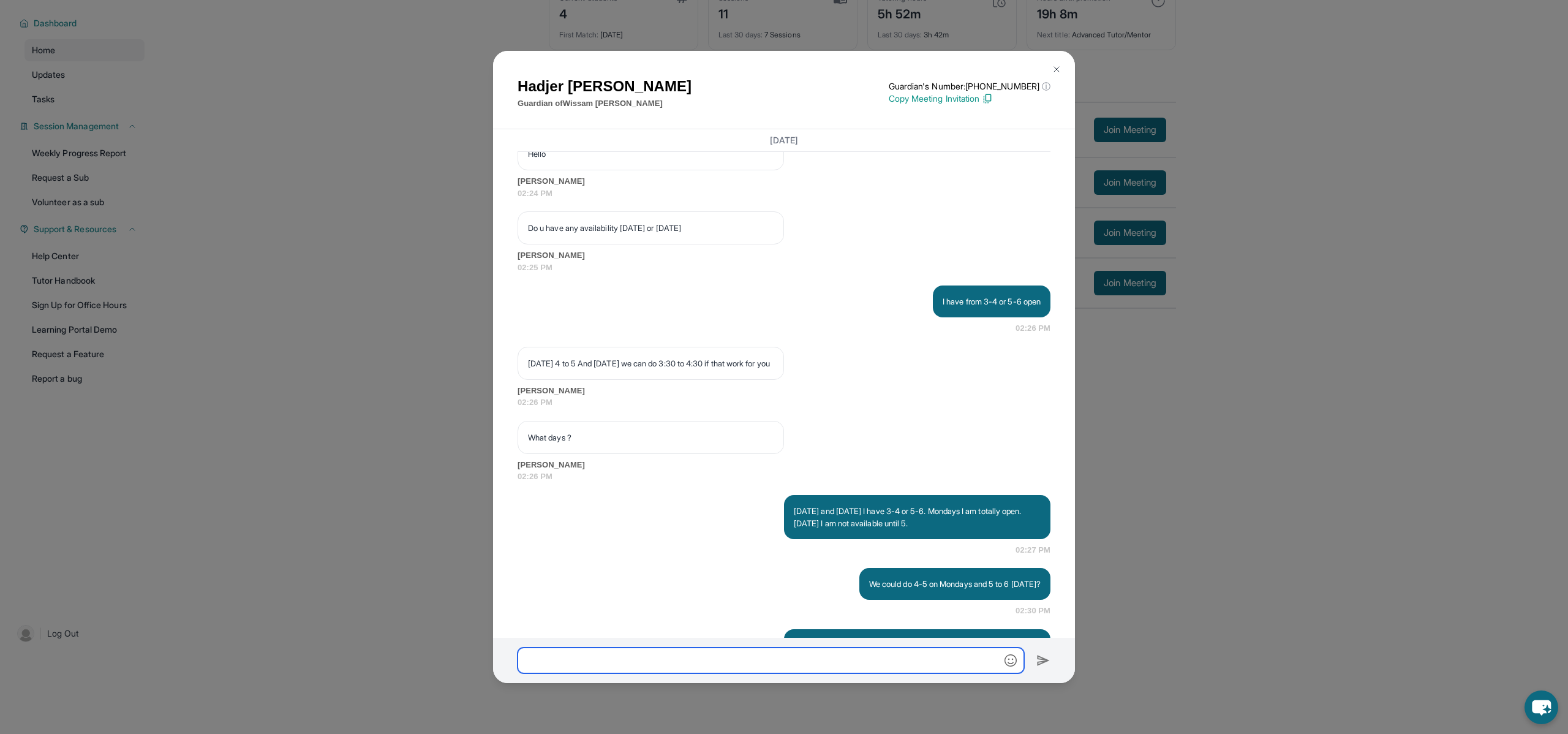
scroll to position [1280, 0]
